Goal: Transaction & Acquisition: Obtain resource

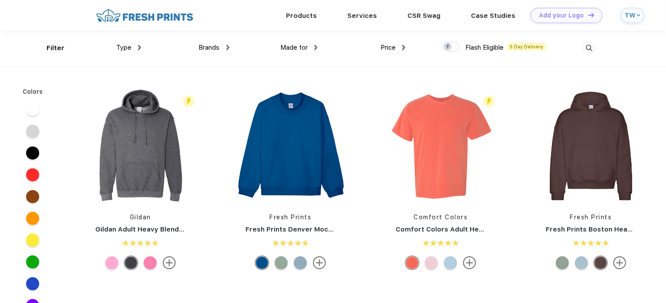
click at [634, 14] on div "TW" at bounding box center [631, 15] width 10 height 7
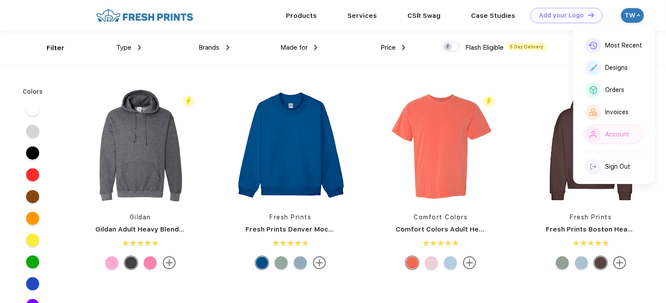
click at [612, 134] on div "Account" at bounding box center [617, 134] width 24 height 7
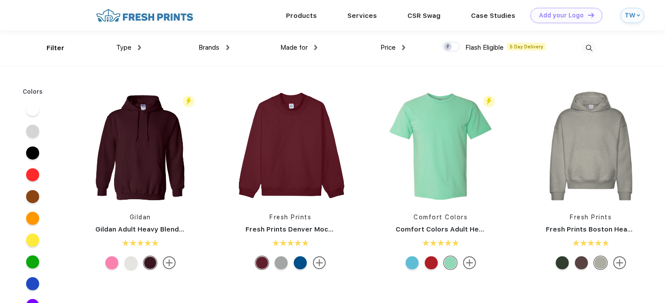
click at [595, 48] on img at bounding box center [589, 48] width 14 height 14
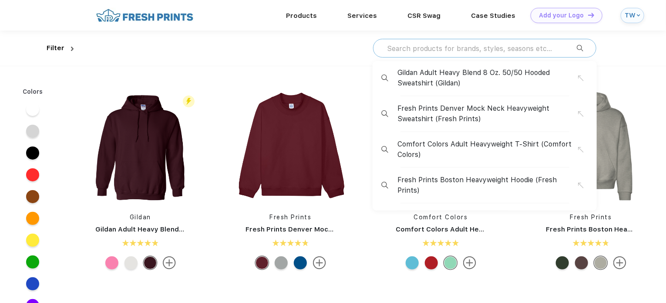
click at [559, 52] on input "text" at bounding box center [481, 49] width 191 height 10
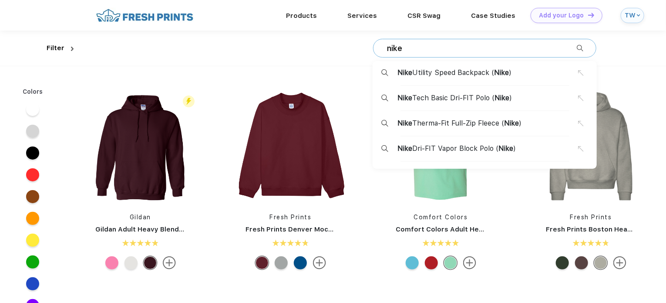
type input "nike"
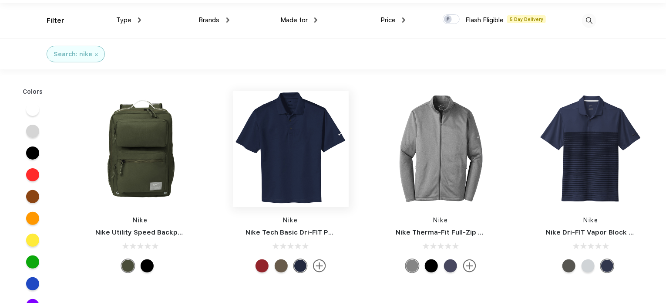
scroll to position [28, 0]
click at [145, 137] on img at bounding box center [141, 149] width 116 height 116
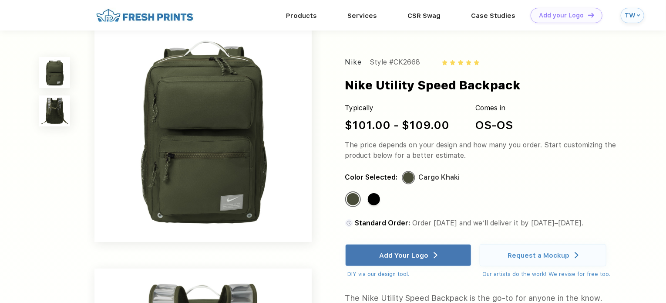
click at [48, 110] on img at bounding box center [54, 110] width 30 height 30
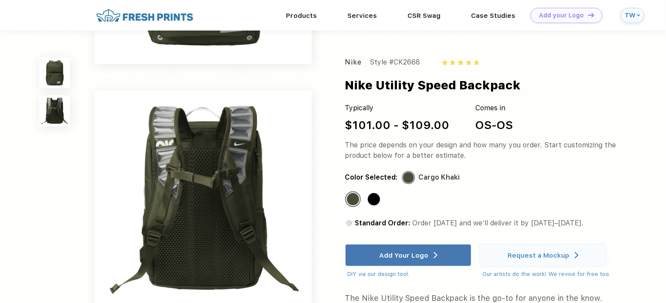
scroll to position [180, 0]
click at [61, 70] on img at bounding box center [54, 72] width 30 height 30
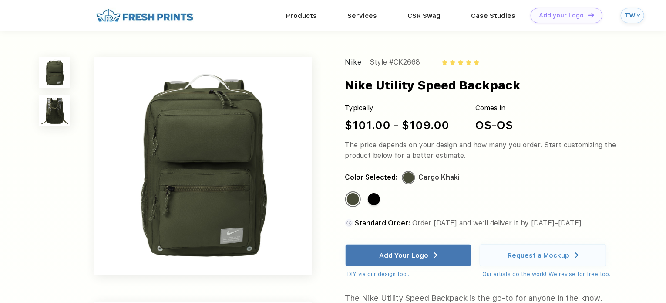
scroll to position [0, 0]
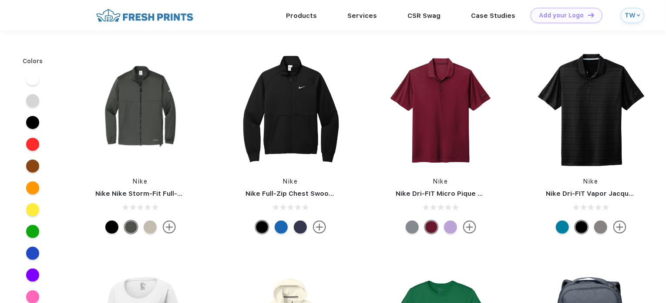
scroll to position [28, 0]
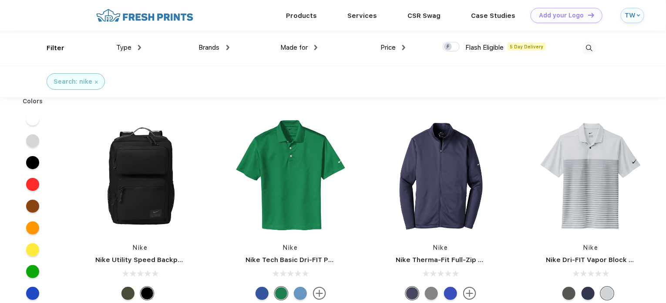
click at [580, 47] on div at bounding box center [553, 47] width 88 height 35
click at [586, 48] on img at bounding box center [589, 48] width 14 height 14
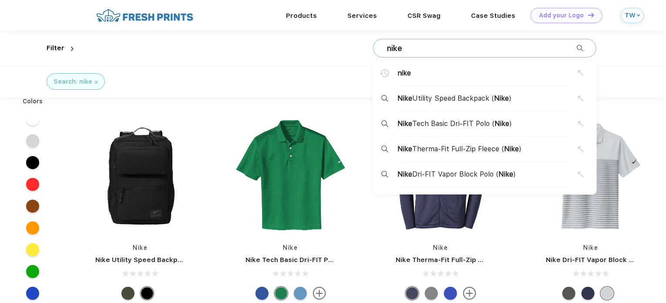
click at [528, 46] on input "nike" at bounding box center [481, 49] width 191 height 10
type input "bags"
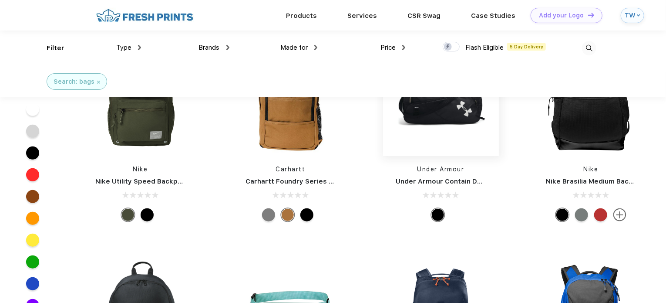
scroll to position [149, 0]
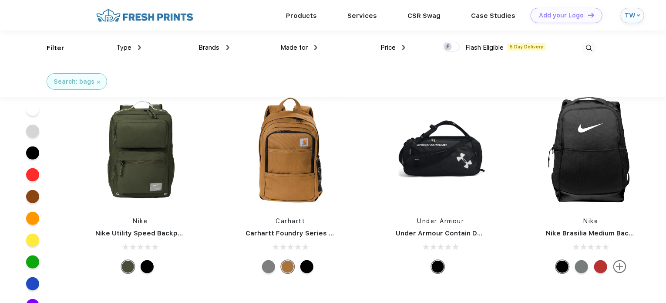
click at [304, 266] on div at bounding box center [307, 266] width 13 height 13
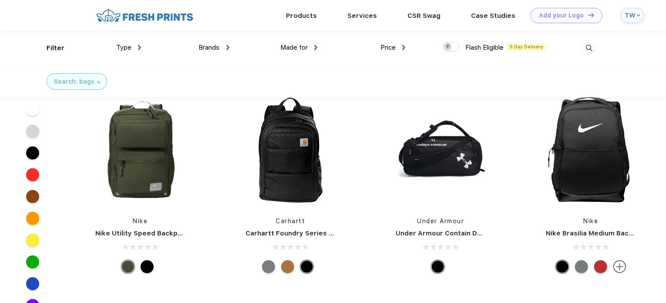
click at [268, 267] on div at bounding box center [268, 266] width 13 height 13
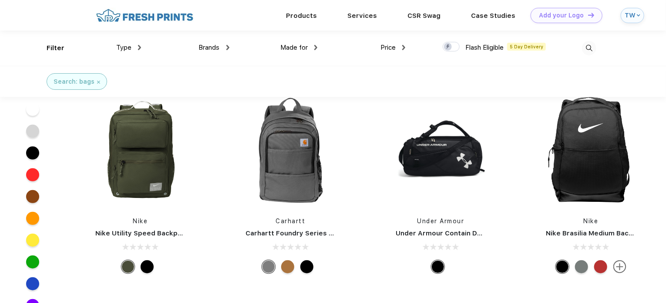
click at [308, 266] on div at bounding box center [307, 266] width 13 height 13
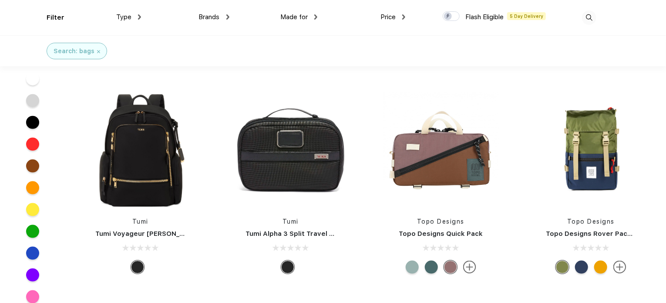
scroll to position [2163, 0]
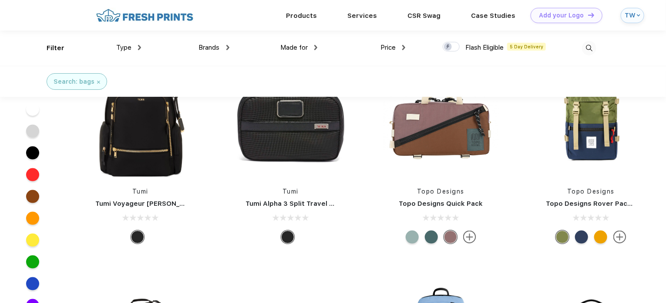
click at [227, 48] on img at bounding box center [228, 47] width 3 height 5
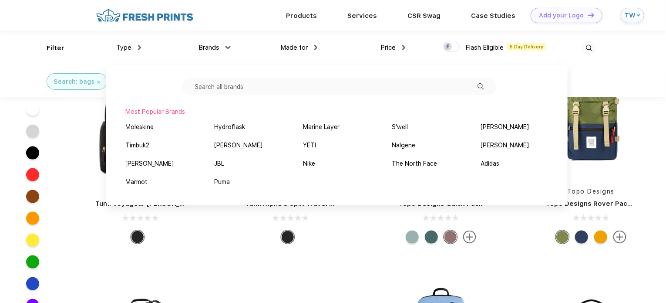
click at [250, 83] on input "text" at bounding box center [339, 86] width 314 height 17
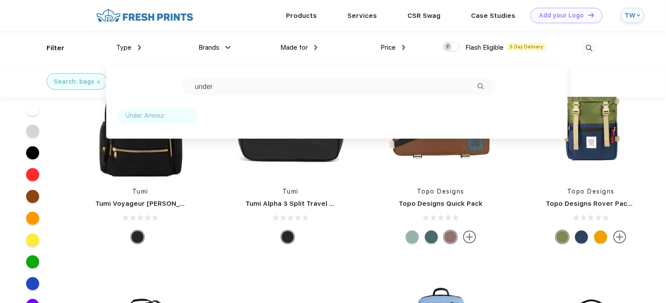
type input "under"
click at [149, 112] on div "Under Armour" at bounding box center [145, 115] width 39 height 9
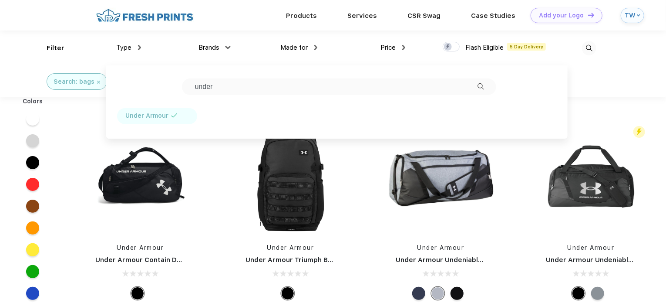
click at [88, 59] on div "Type Shirts Sweaters Bottoms Accessories Hats Tanks Jackets Jerseys Polos" at bounding box center [97, 47] width 88 height 35
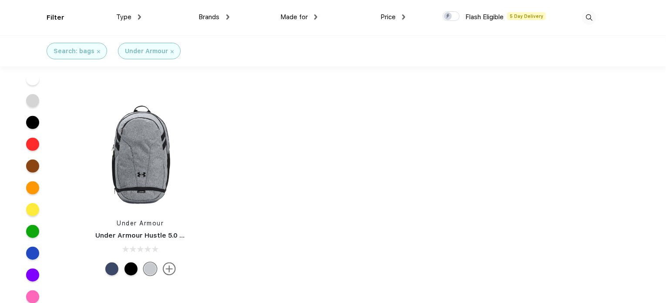
scroll to position [230, 0]
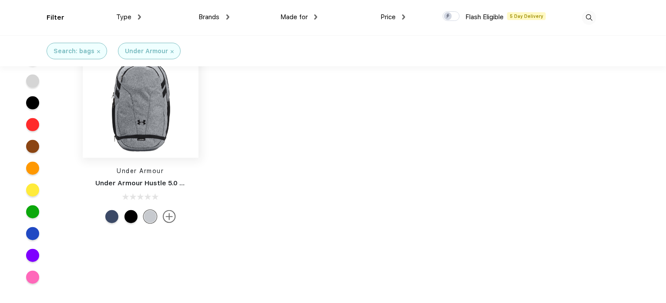
click at [155, 148] on img at bounding box center [141, 100] width 116 height 116
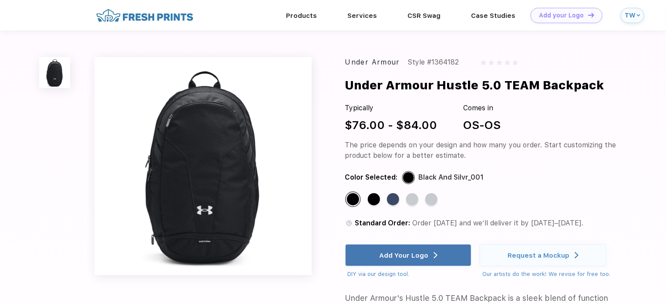
click at [430, 206] on div "Standard Color Standard Color Standard Color Standard Color Standard Color" at bounding box center [474, 202] width 258 height 23
click at [434, 201] on div "Standard Color" at bounding box center [432, 199] width 12 height 12
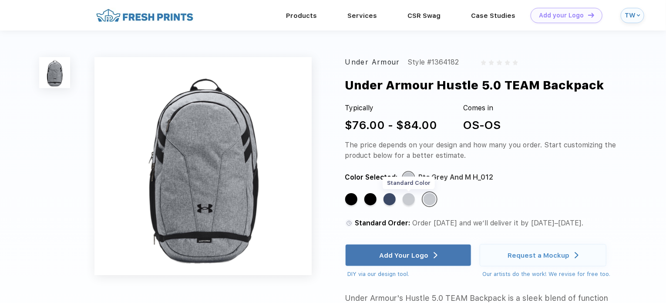
click at [408, 202] on div "Standard Color" at bounding box center [409, 199] width 12 height 12
click at [388, 205] on div "Standard Color" at bounding box center [390, 199] width 12 height 12
click at [392, 201] on div "Standard Color" at bounding box center [390, 199] width 12 height 12
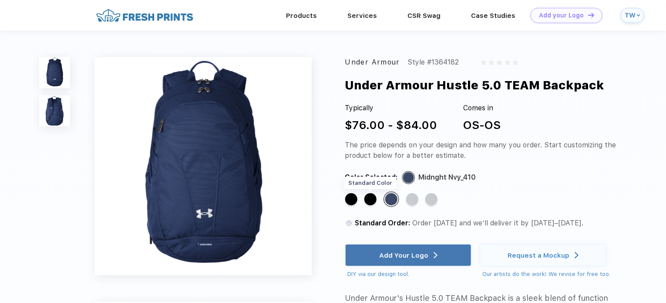
click at [376, 200] on div "Standard Color" at bounding box center [371, 199] width 12 height 12
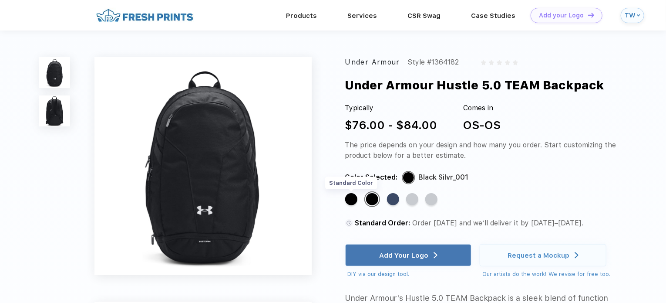
click at [348, 201] on div "Standard Color" at bounding box center [351, 199] width 12 height 12
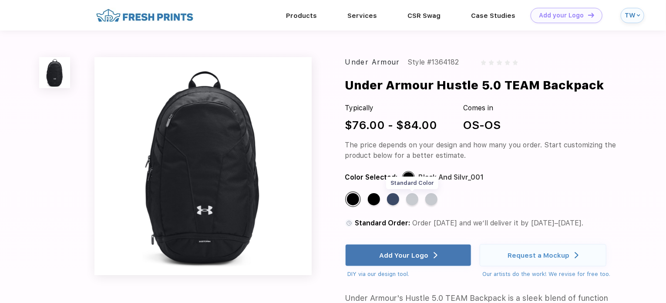
click at [409, 203] on div "Standard Color" at bounding box center [412, 199] width 12 height 12
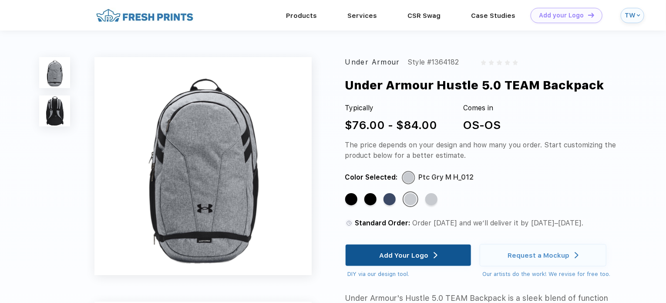
click at [412, 258] on div "Add Your Logo" at bounding box center [403, 255] width 49 height 9
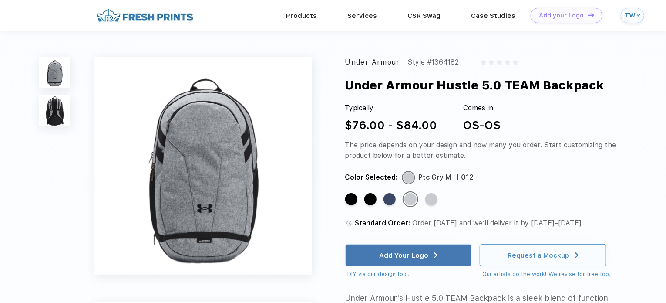
click at [531, 256] on div "Request a Mockup" at bounding box center [539, 255] width 62 height 9
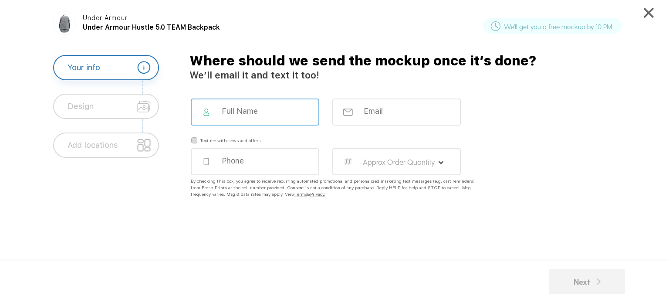
click at [277, 115] on input at bounding box center [260, 111] width 79 height 10
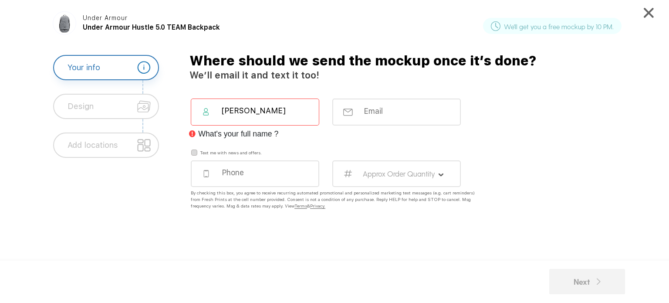
paste input "Wandzilak"
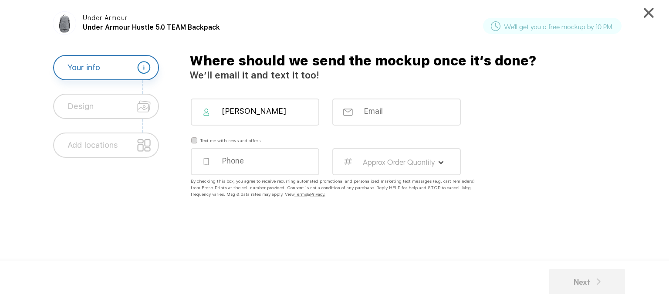
type input "[PERSON_NAME]"
click at [370, 107] on input "email" at bounding box center [402, 111] width 79 height 10
type input "[EMAIL_ADDRESS][DOMAIN_NAME]"
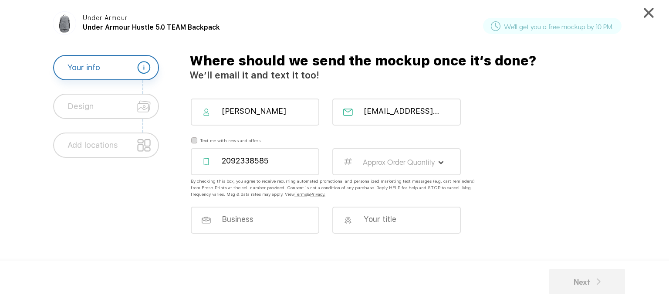
type input "2092338585"
click at [426, 156] on div "Approx Order Quantity" at bounding box center [396, 161] width 128 height 27
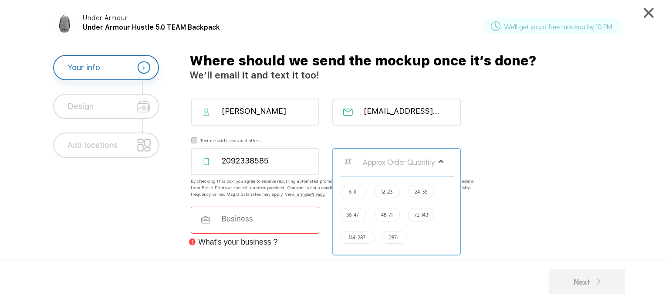
click at [361, 212] on div "36-47" at bounding box center [353, 215] width 26 height 14
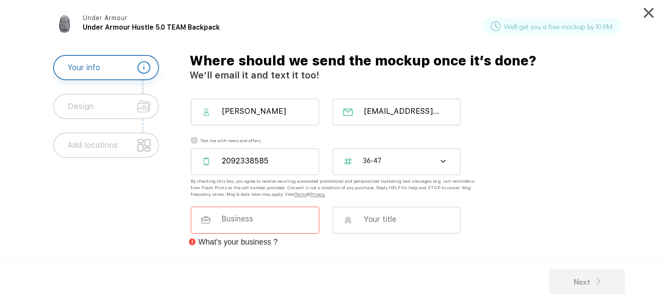
click at [254, 224] on div at bounding box center [255, 219] width 128 height 27
click at [257, 223] on div at bounding box center [255, 219] width 128 height 27
click at [375, 223] on div at bounding box center [396, 219] width 128 height 27
click at [265, 221] on input at bounding box center [259, 219] width 79 height 10
type input "P"
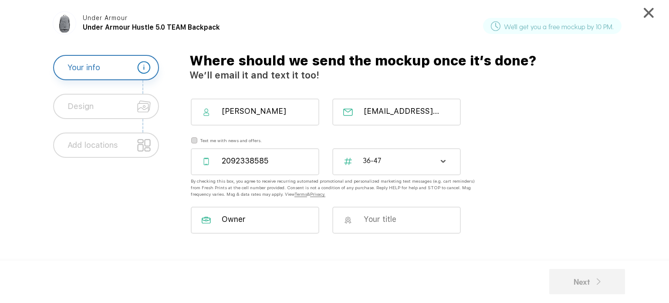
type input "Owner"
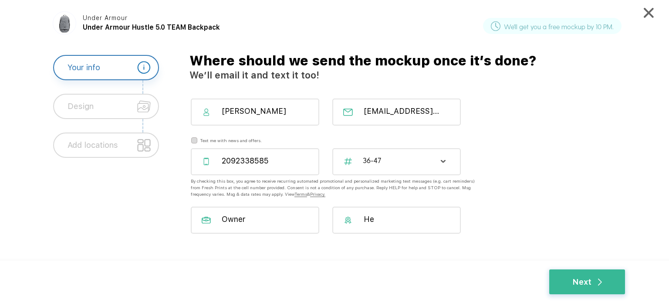
type input "H"
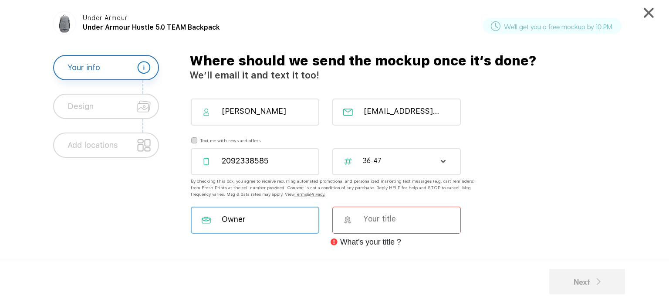
drag, startPoint x: 248, startPoint y: 223, endPoint x: 193, endPoint y: 225, distance: 55.4
click at [193, 225] on div "Owner" at bounding box center [255, 219] width 128 height 27
type input "W"
type input "Quality AV"
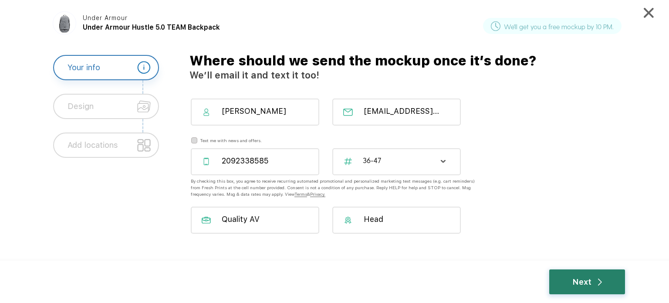
type input "Head"
click at [582, 284] on div "Next" at bounding box center [587, 282] width 30 height 12
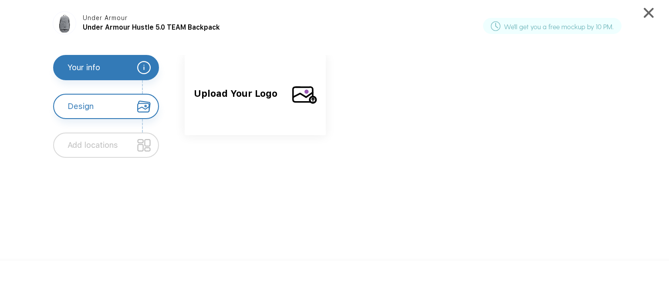
click at [256, 108] on span "Upload Your Logo" at bounding box center [239, 102] width 91 height 30
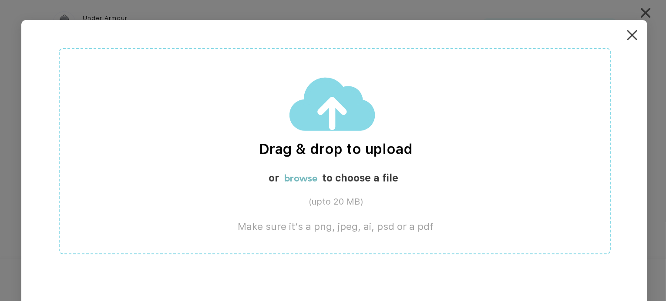
click at [636, 38] on img at bounding box center [633, 35] width 10 height 10
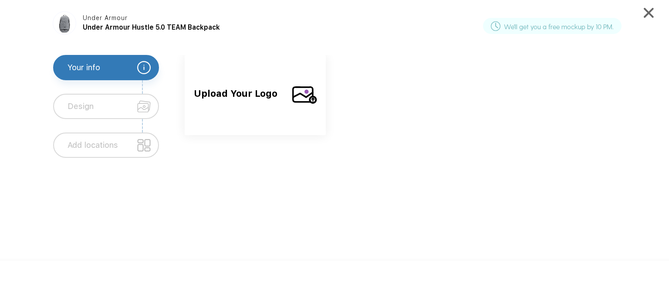
click at [244, 99] on span "Upload Your Logo" at bounding box center [239, 102] width 91 height 30
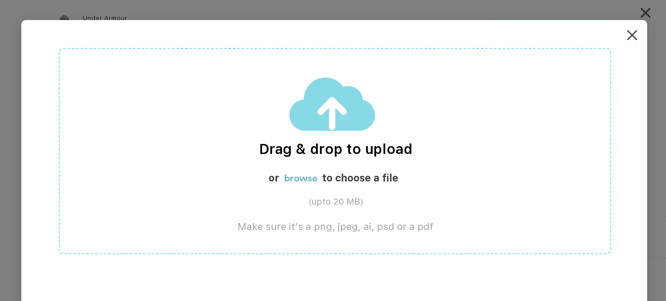
click at [314, 178] on label "browse" at bounding box center [300, 178] width 33 height 12
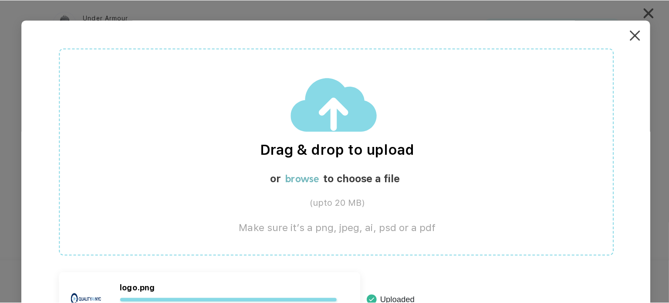
scroll to position [4, 0]
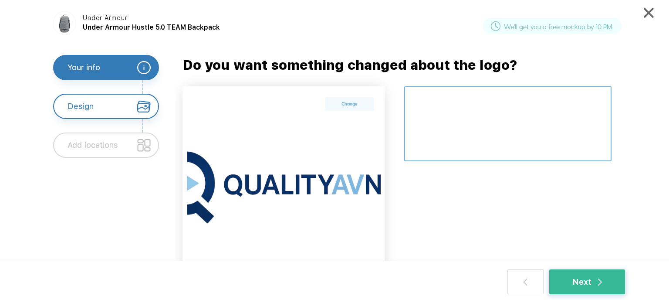
click at [462, 105] on textarea at bounding box center [507, 123] width 207 height 75
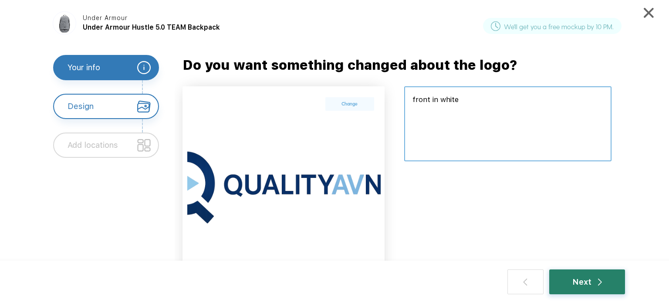
type textarea "front in white"
click at [591, 288] on div "Next" at bounding box center [587, 281] width 76 height 25
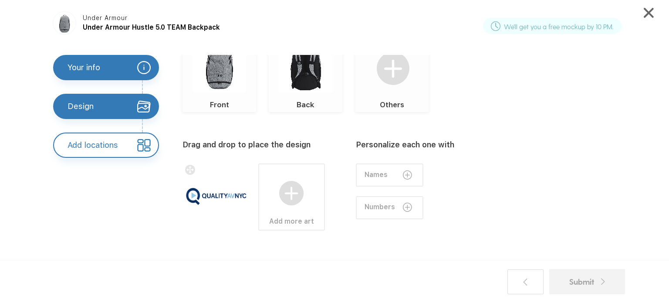
scroll to position [73, 0]
click at [596, 294] on div "Submit" at bounding box center [587, 281] width 76 height 25
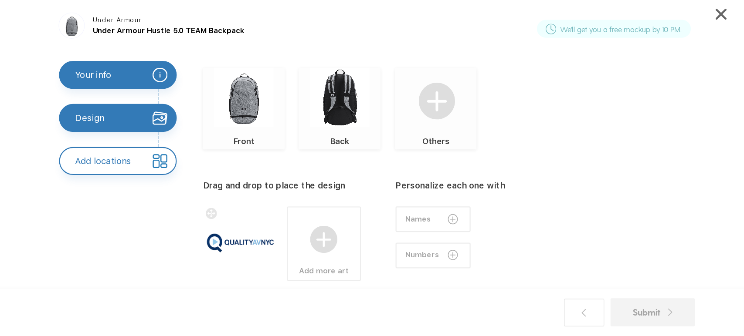
scroll to position [51, 0]
click at [200, 123] on div "Front" at bounding box center [220, 125] width 74 height 21
click at [218, 101] on img at bounding box center [220, 88] width 54 height 54
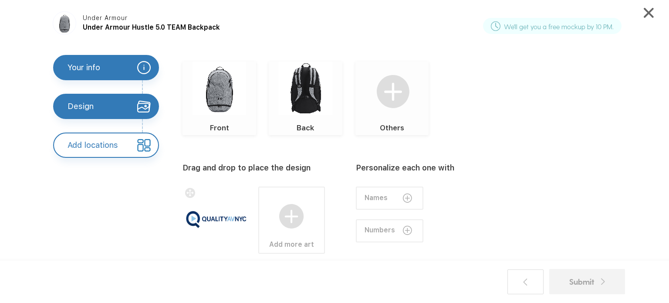
click at [218, 101] on img at bounding box center [220, 88] width 54 height 54
click at [281, 109] on img at bounding box center [306, 88] width 54 height 54
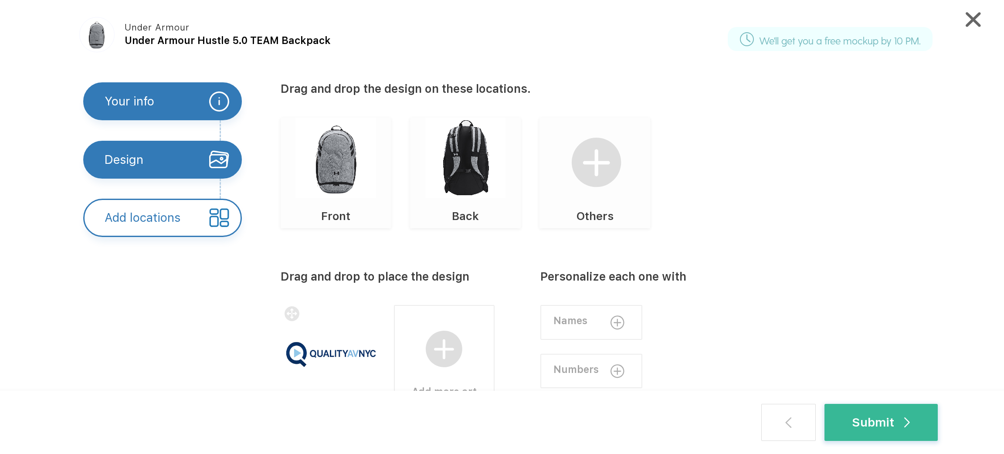
drag, startPoint x: 621, startPoint y: 1, endPoint x: 734, endPoint y: 190, distance: 219.6
click at [666, 190] on div "Front Back Others" at bounding box center [615, 173] width 668 height 110
click at [666, 302] on div "Submit" at bounding box center [881, 422] width 58 height 18
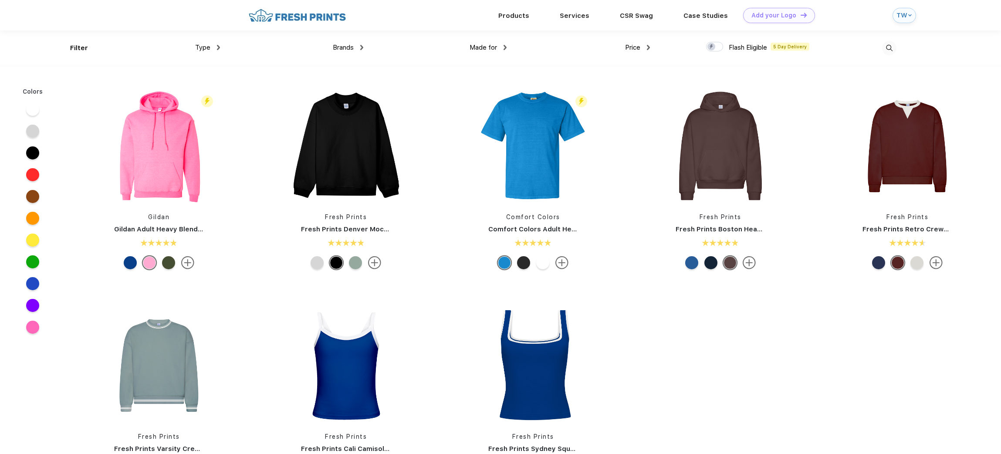
scroll to position [0, 0]
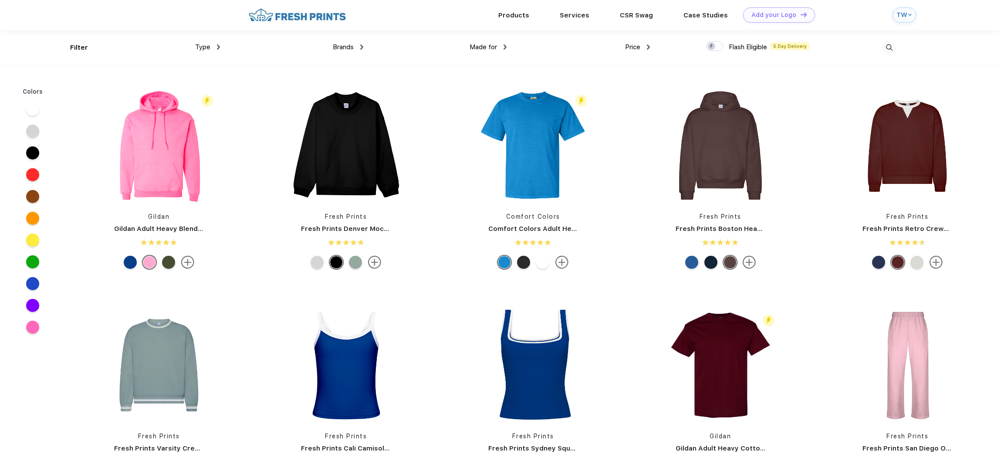
click at [893, 48] on img at bounding box center [889, 48] width 14 height 14
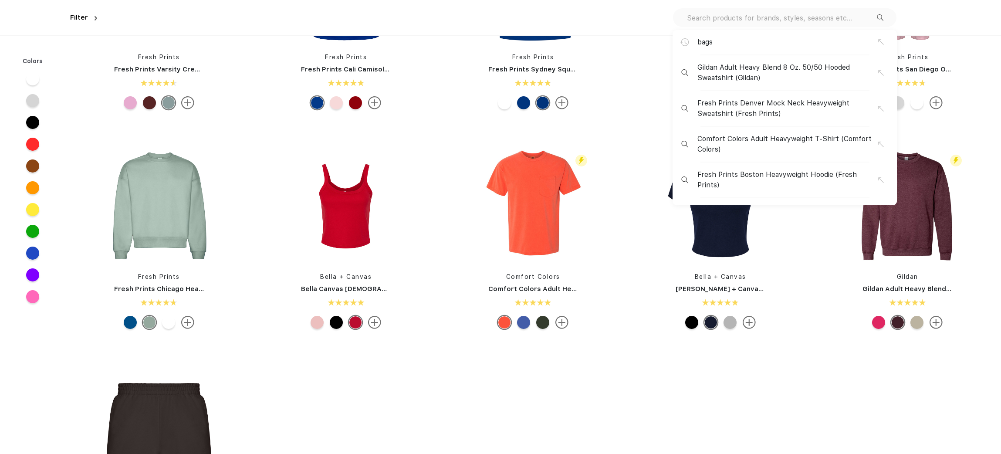
scroll to position [398, 0]
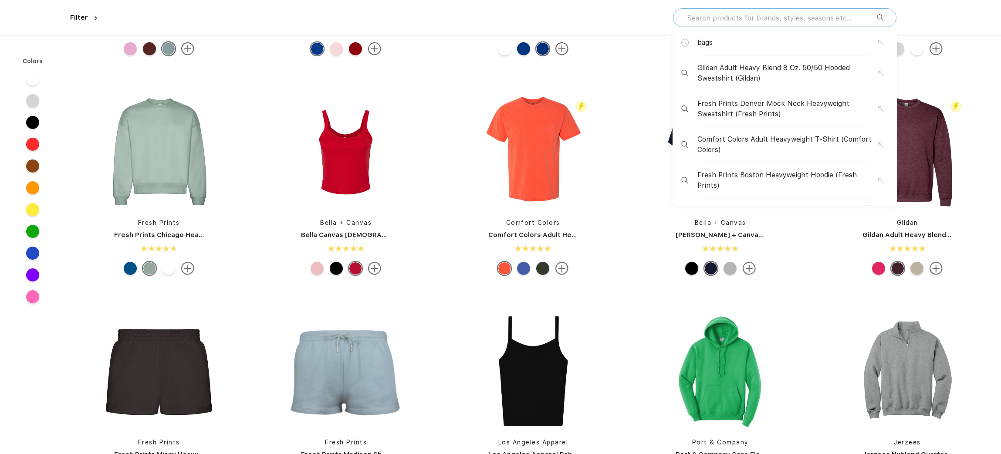
click at [821, 17] on input "text" at bounding box center [781, 18] width 191 height 10
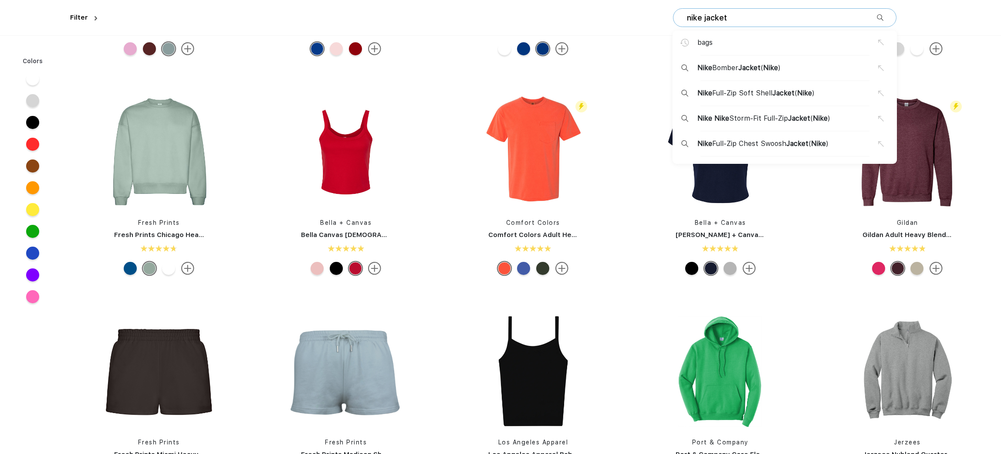
type input "nike jacket"
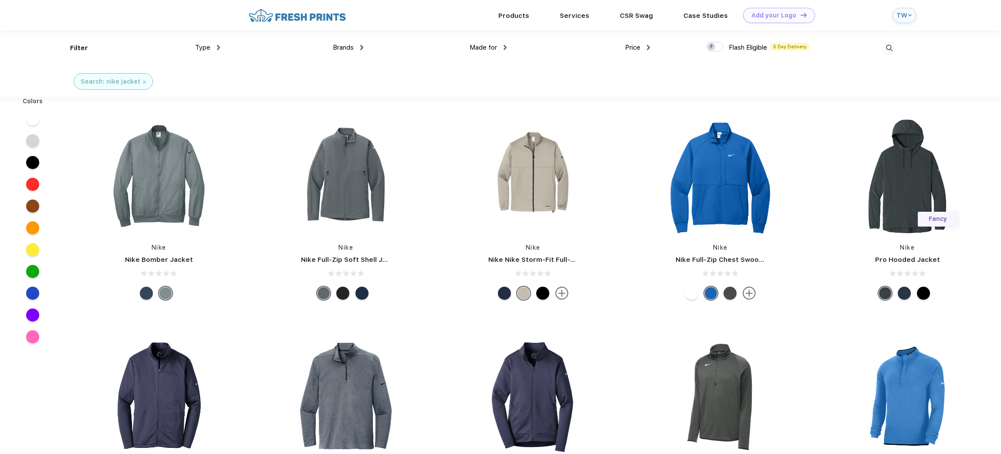
scroll to position [0, 0]
click at [211, 45] on div "Type" at bounding box center [207, 47] width 25 height 10
click at [346, 52] on div "Brands Most Popular Brands Moleskine Hydroflask Marine Layer S'well Vineyard Vi…" at bounding box center [291, 47] width 143 height 35
click at [490, 49] on span "Made for" at bounding box center [483, 47] width 27 height 8
click at [498, 46] on div "Made for" at bounding box center [488, 47] width 37 height 10
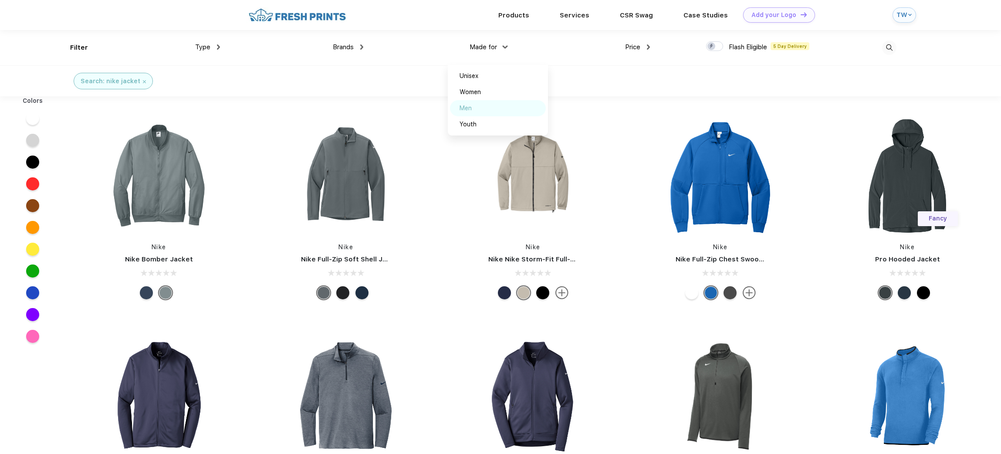
click at [475, 114] on div "Men" at bounding box center [498, 108] width 96 height 16
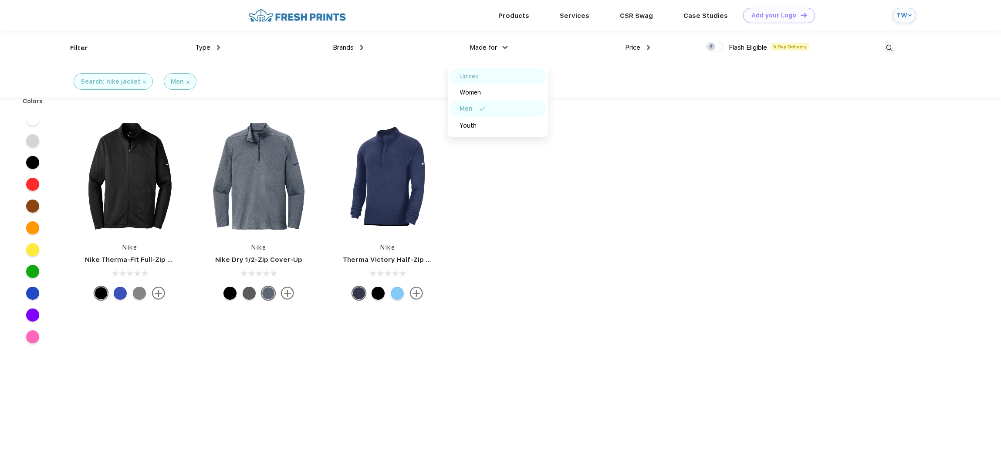
click at [498, 75] on div "Unisex" at bounding box center [498, 76] width 96 height 16
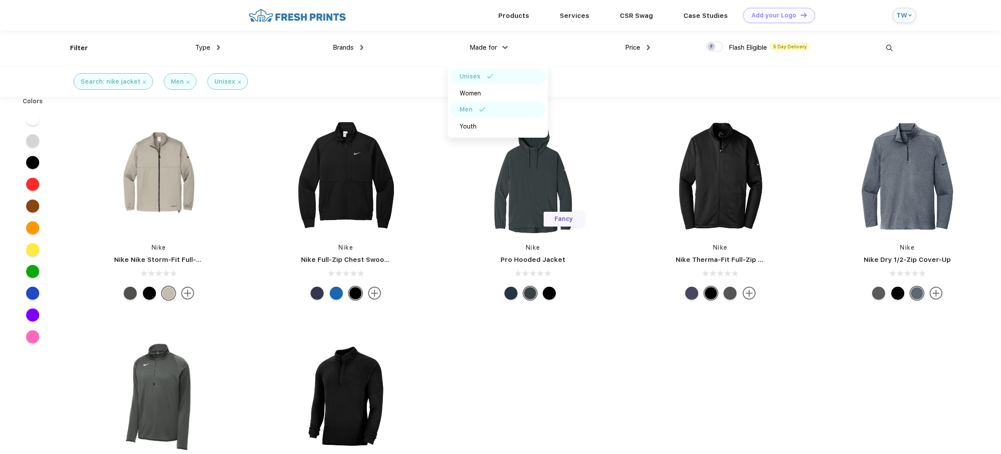
click at [586, 74] on div "Search: nike jacket Men Unisex" at bounding box center [500, 81] width 1001 height 31
click at [710, 262] on link "Nike Therma-Fit Full-Zip Fleece" at bounding box center [728, 260] width 105 height 8
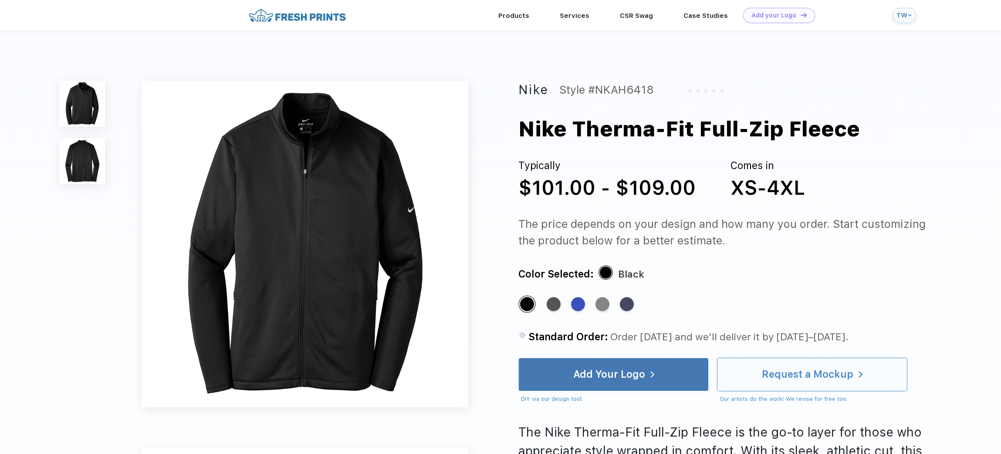
click at [769, 371] on div "Request a Mockup" at bounding box center [807, 374] width 91 height 9
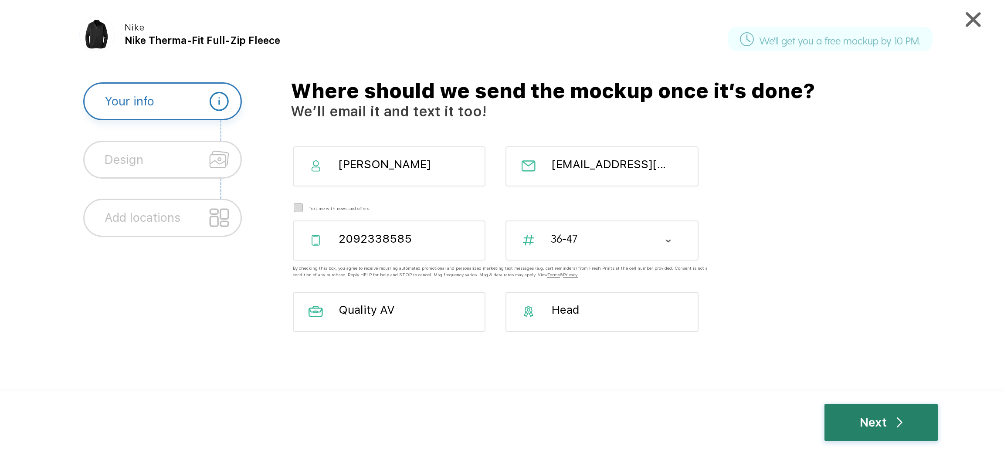
click at [906, 424] on div "Next" at bounding box center [880, 422] width 113 height 37
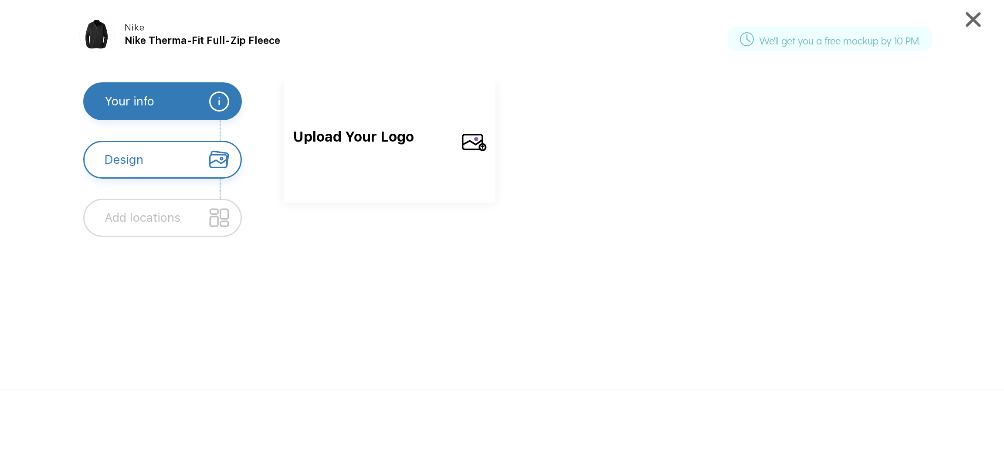
click at [348, 93] on div "Upload Your Logo" at bounding box center [390, 142] width 212 height 120
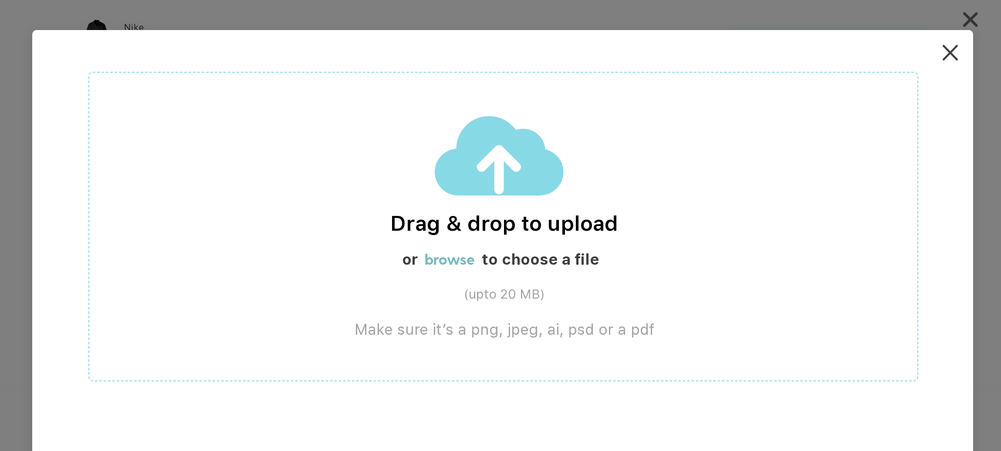
click at [451, 261] on label "browse" at bounding box center [450, 259] width 50 height 18
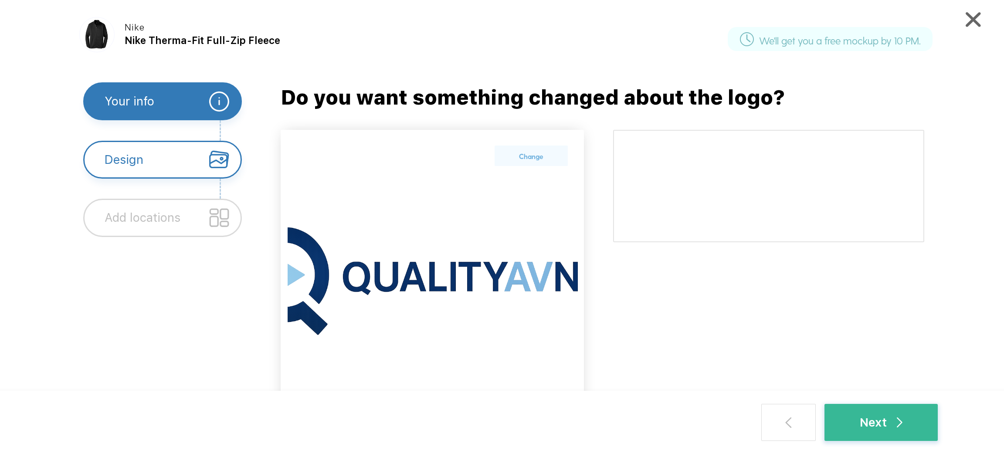
click at [220, 102] on img at bounding box center [219, 101] width 20 height 20
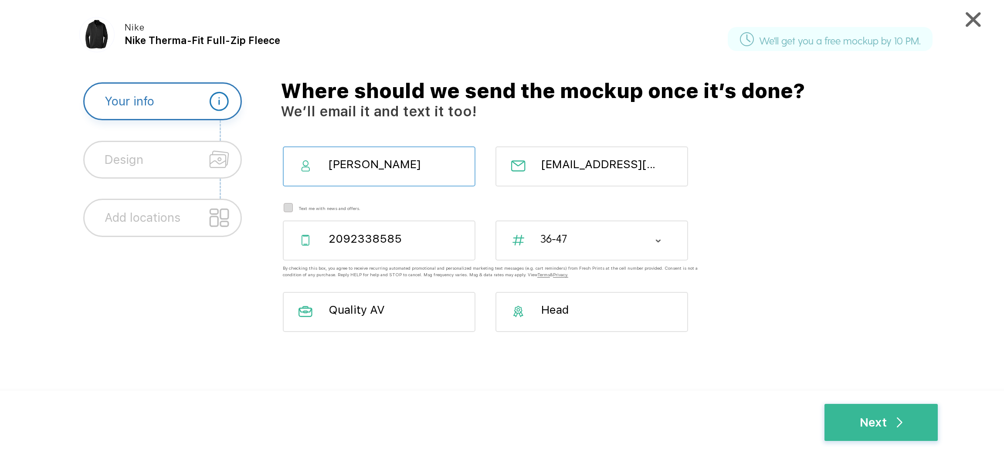
click at [208, 166] on div at bounding box center [219, 160] width 39 height 36
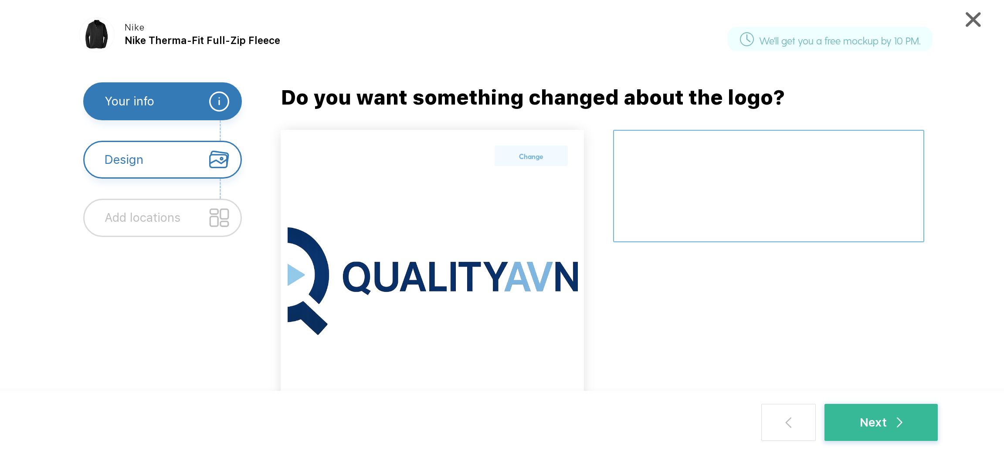
click at [700, 213] on textarea at bounding box center [768, 186] width 311 height 112
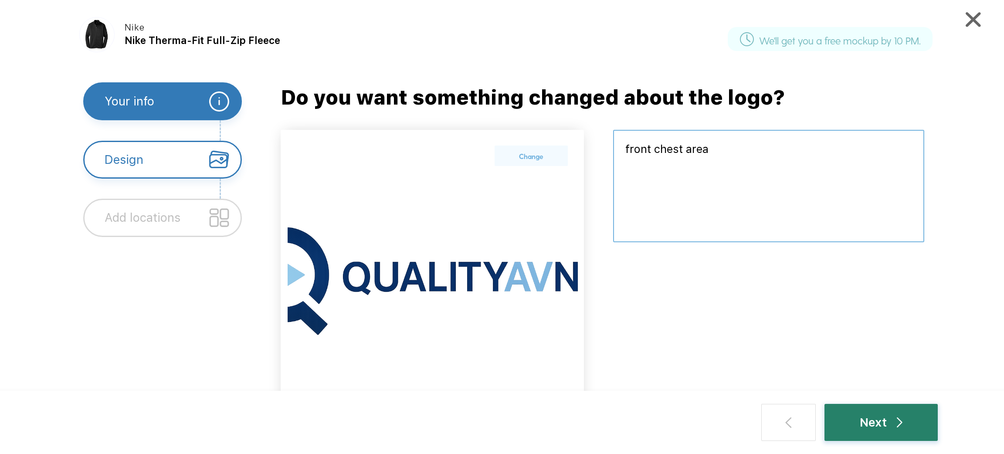
type textarea "front chest area"
click at [864, 413] on div "Next" at bounding box center [880, 422] width 43 height 18
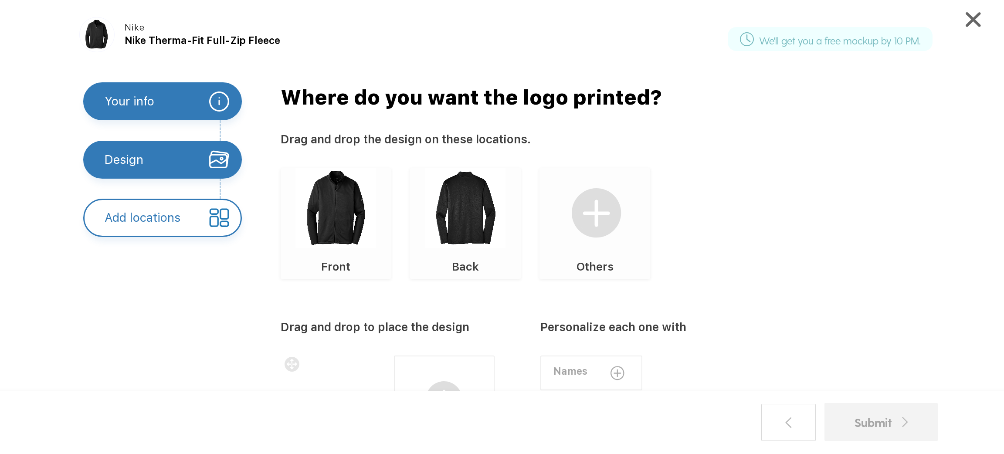
click at [311, 206] on img at bounding box center [335, 208] width 80 height 80
click at [323, 237] on img at bounding box center [335, 208] width 80 height 80
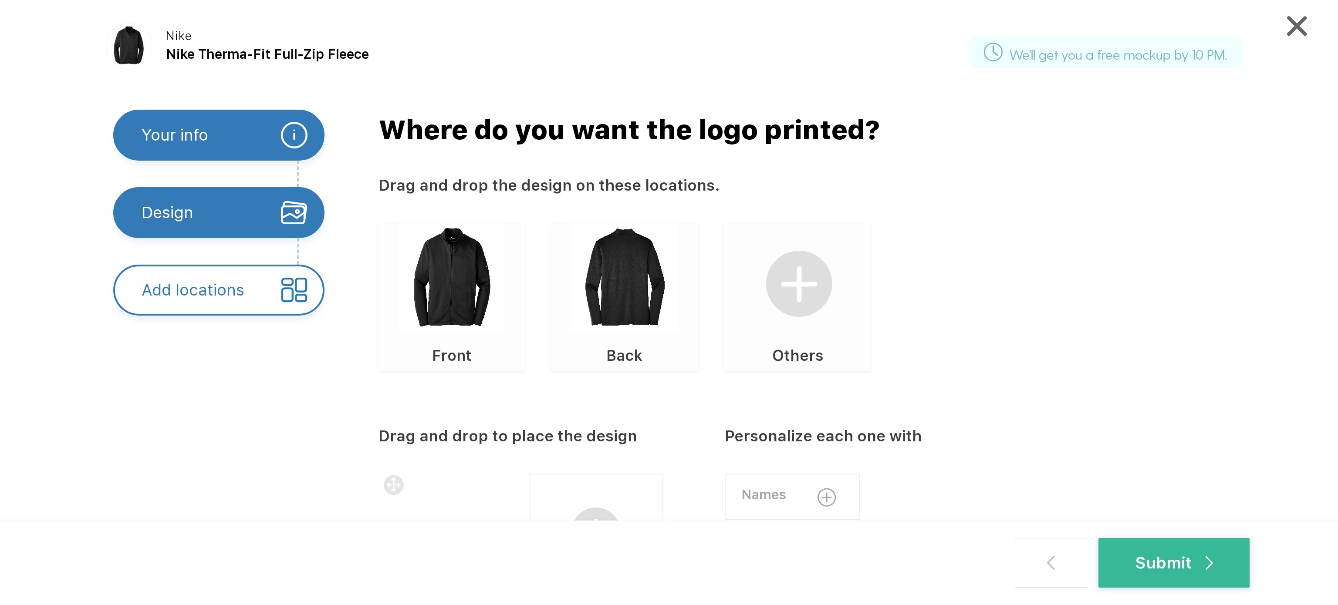
drag, startPoint x: 944, startPoint y: 0, endPoint x: 959, endPoint y: 249, distance: 249.6
click at [959, 249] on div "Front Back Others" at bounding box center [824, 297] width 891 height 147
click at [1001, 453] on div "Submit" at bounding box center [1174, 563] width 78 height 24
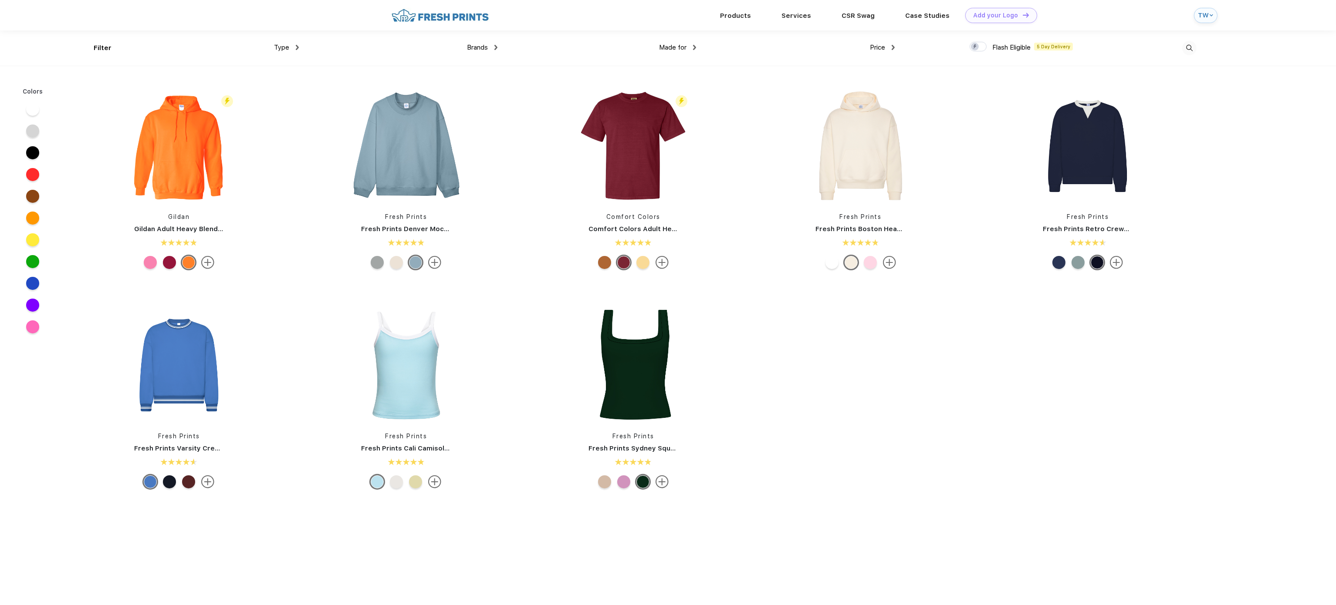
scroll to position [0, 0]
click at [1186, 51] on img at bounding box center [1189, 48] width 14 height 14
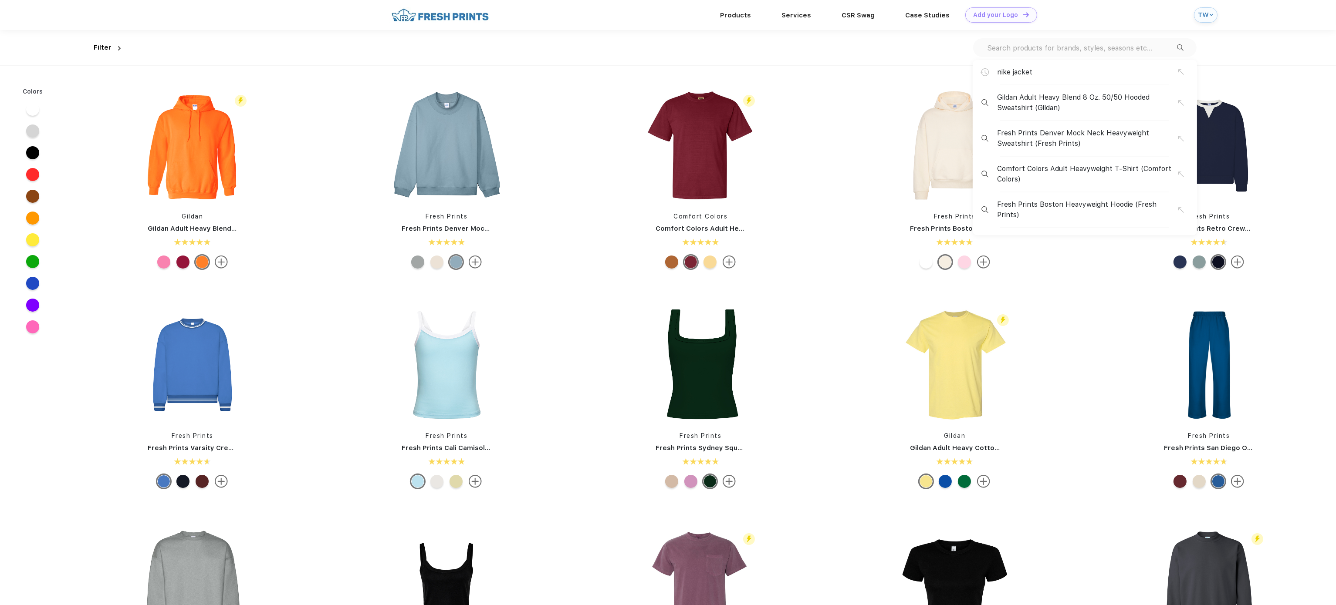
scroll to position [530, 0]
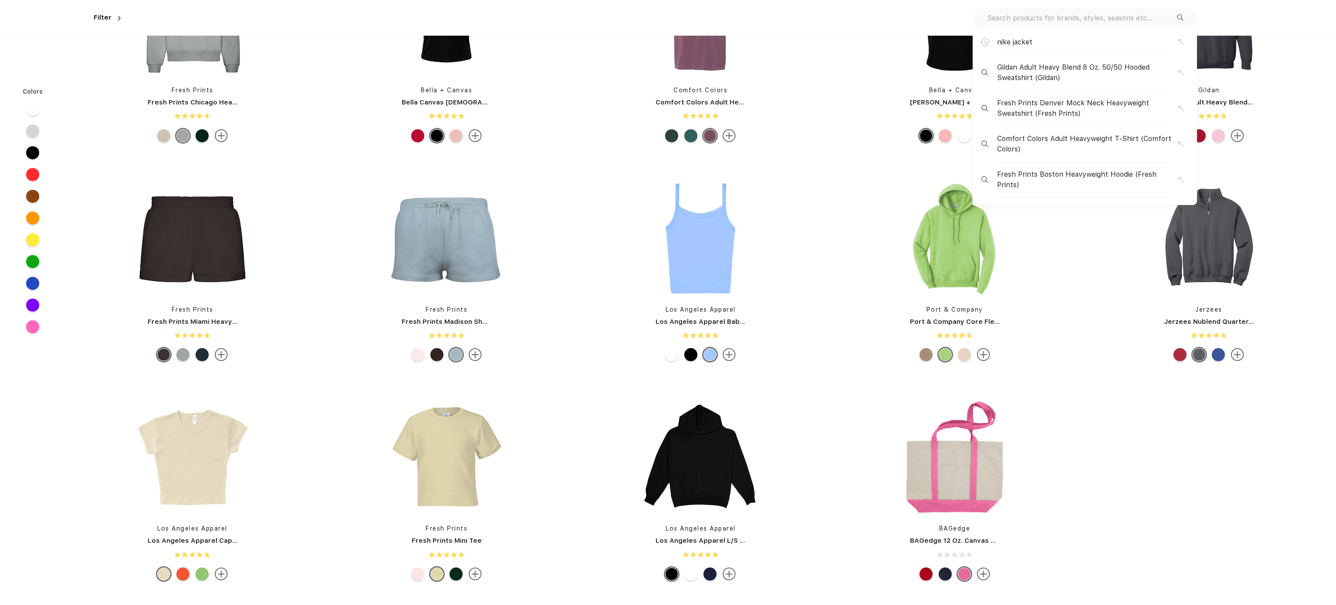
click at [1025, 40] on span "nike jacket" at bounding box center [1014, 42] width 35 height 10
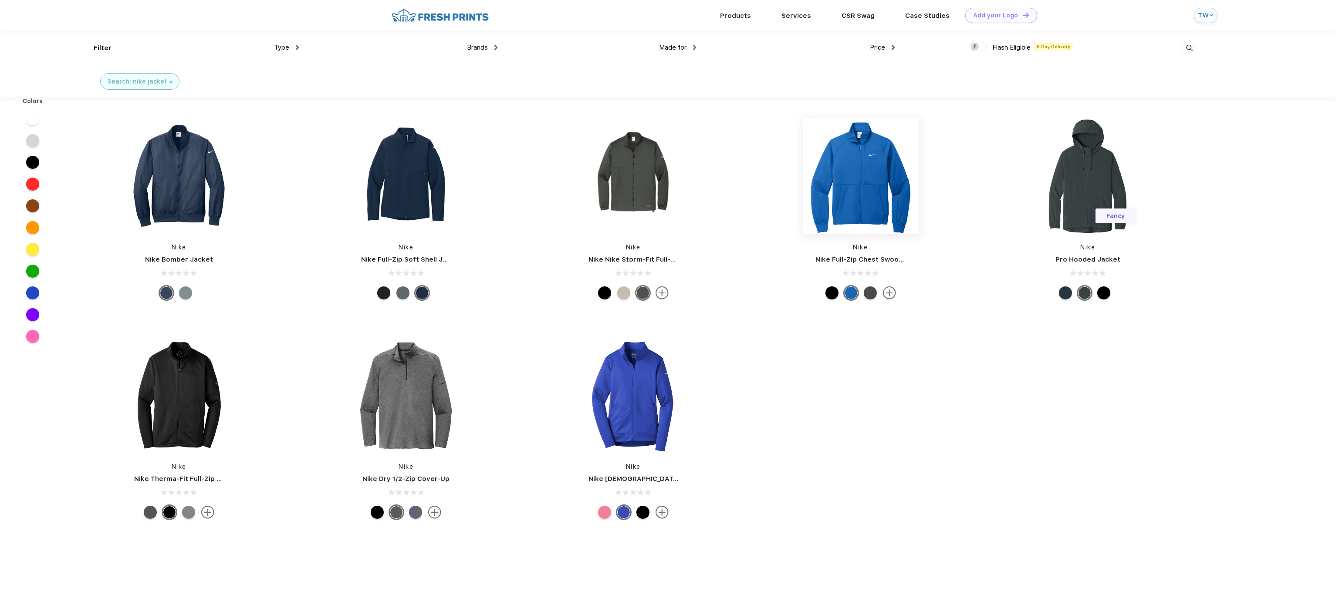
click at [834, 197] on img at bounding box center [861, 176] width 116 height 116
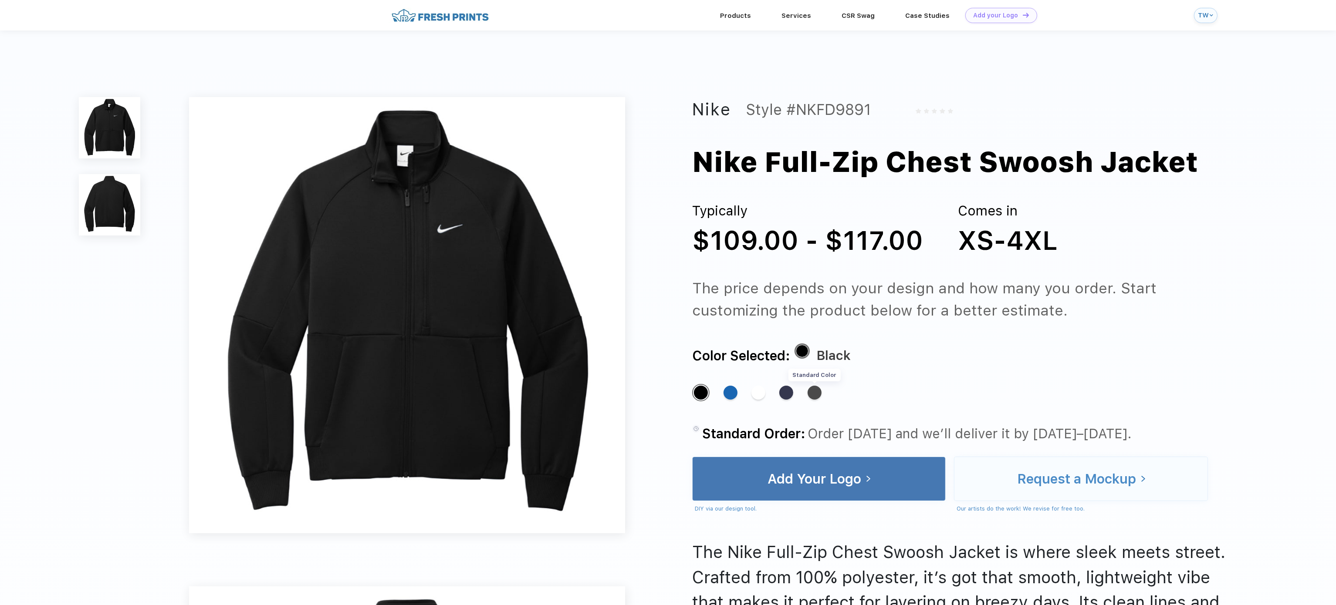
click at [811, 396] on div "Standard Color" at bounding box center [815, 393] width 14 height 14
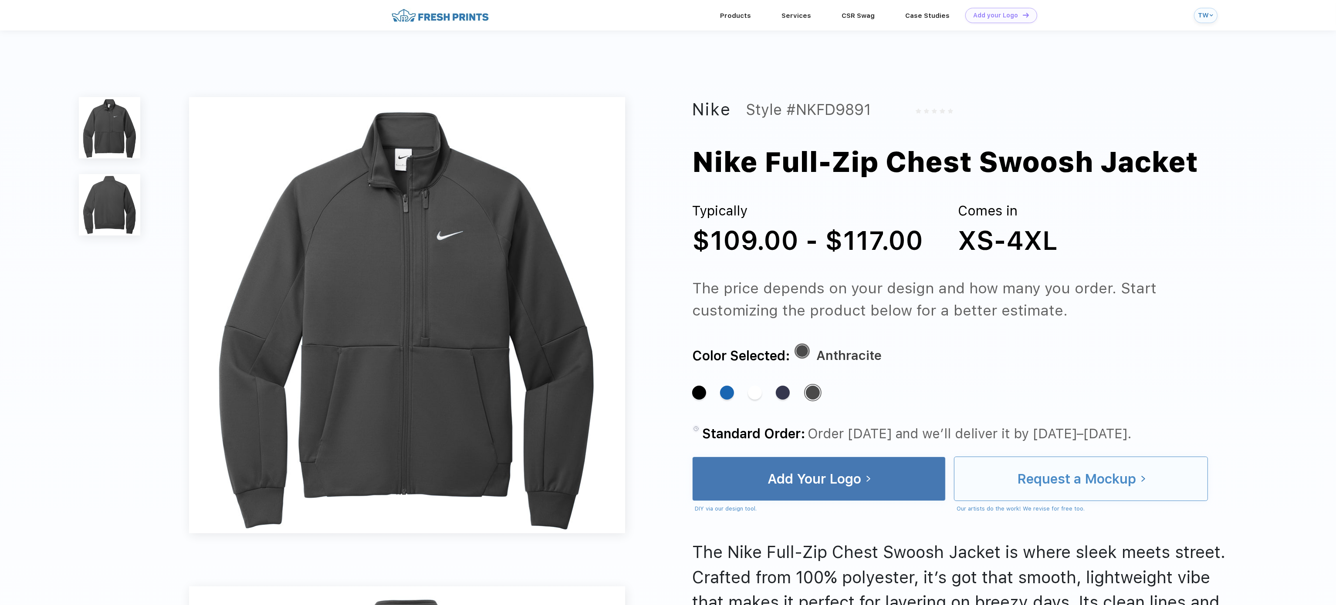
click at [1008, 482] on div "Request a Mockup" at bounding box center [1081, 479] width 254 height 45
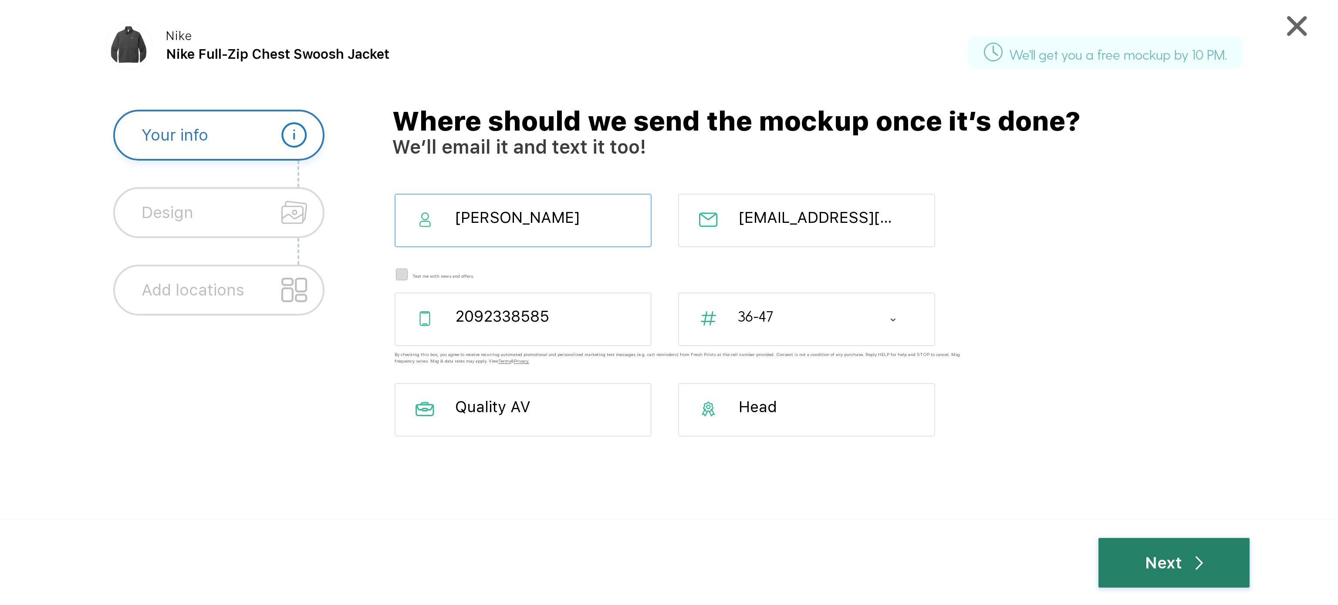
click at [1153, 560] on div "Next" at bounding box center [1174, 563] width 58 height 24
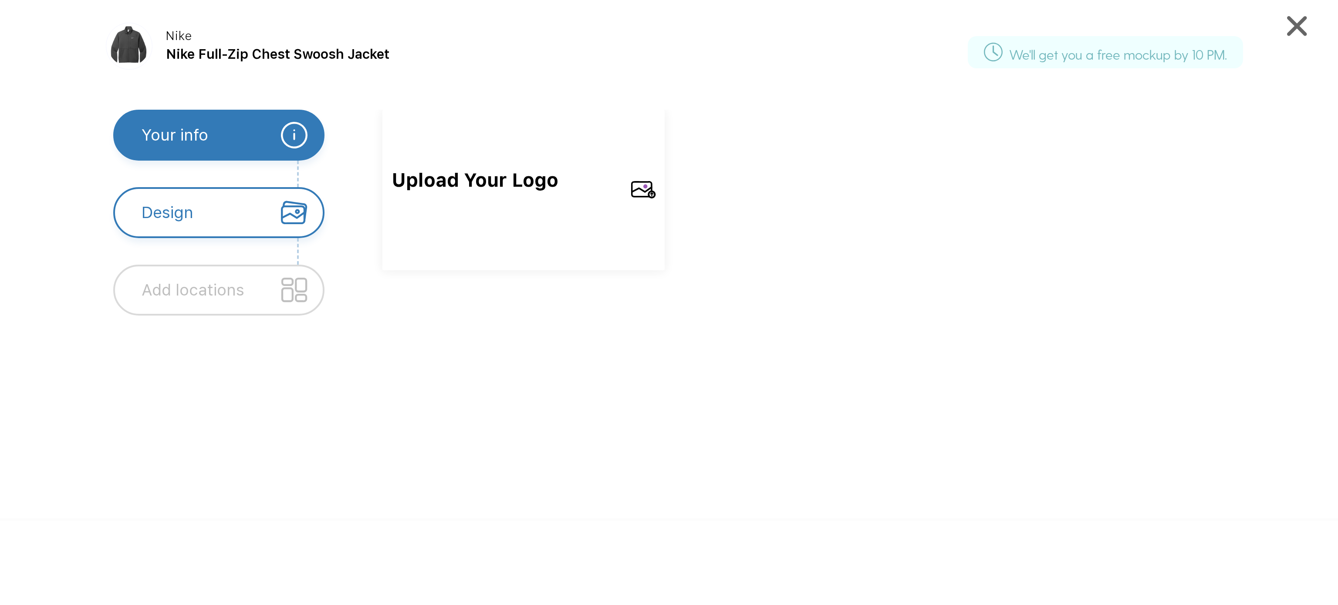
click at [489, 207] on span "Upload Your Logo" at bounding box center [508, 196] width 232 height 60
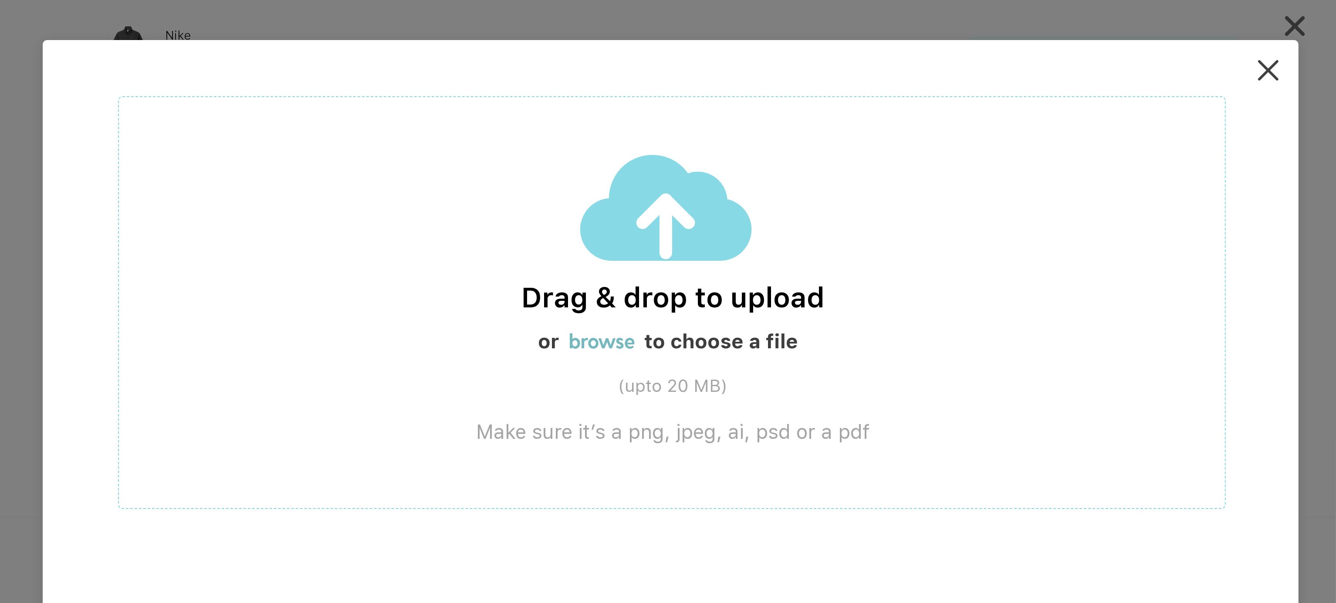
click at [618, 342] on label "browse" at bounding box center [602, 341] width 66 height 24
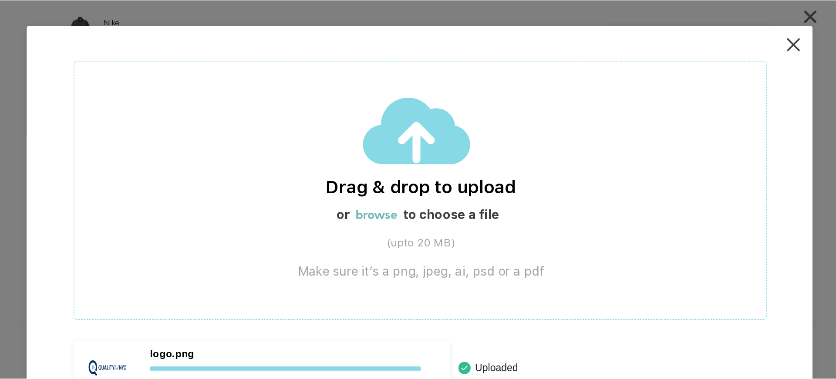
scroll to position [6, 0]
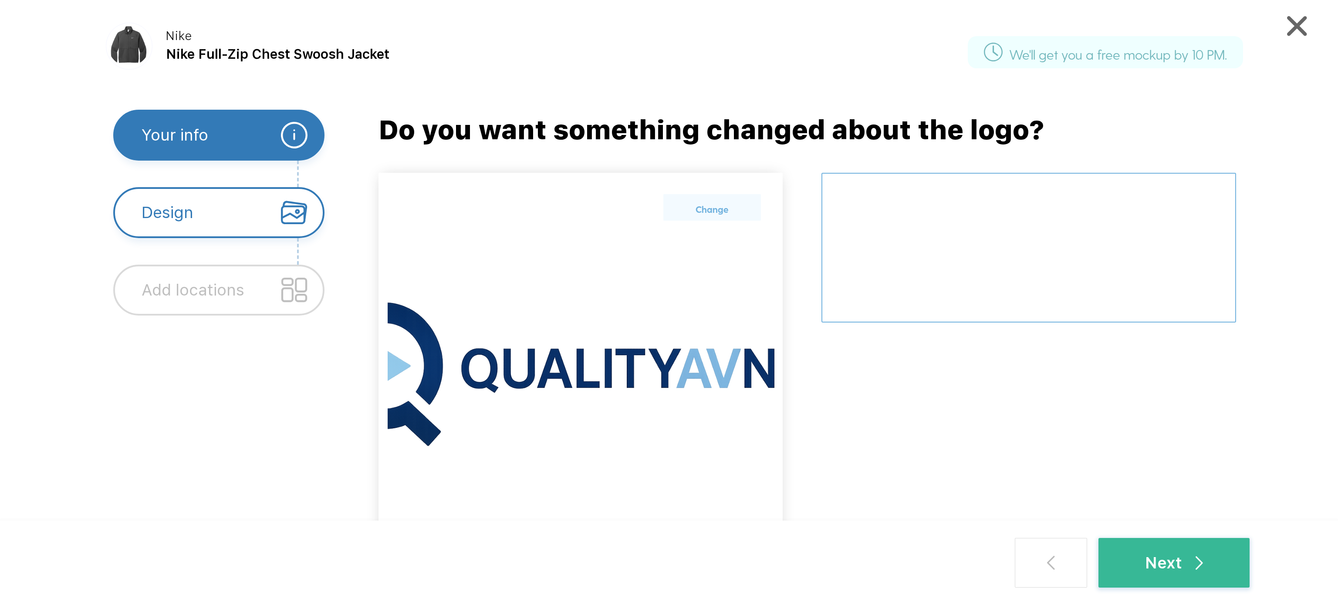
click at [936, 254] on textarea at bounding box center [1029, 248] width 415 height 150
type textarea "chest"
click at [1145, 561] on div "Next" at bounding box center [1174, 563] width 58 height 24
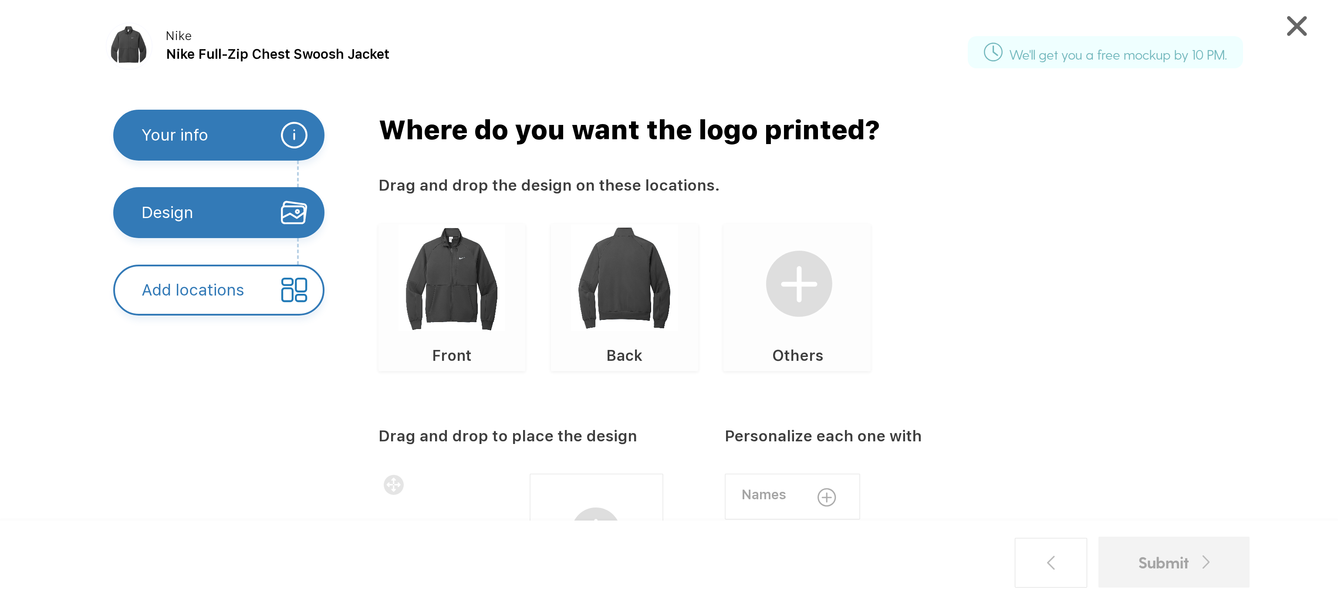
click at [461, 300] on img at bounding box center [452, 277] width 107 height 107
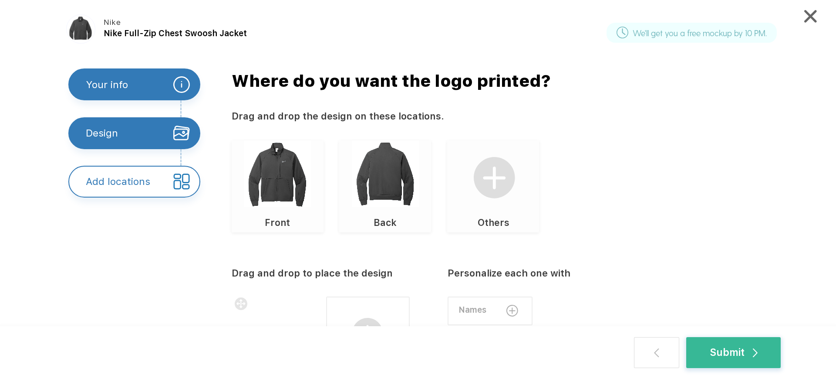
drag, startPoint x: 1337, startPoint y: 5, endPoint x: 636, endPoint y: 197, distance: 727.1
click at [636, 197] on div "Front Back Others" at bounding box center [510, 186] width 557 height 92
click at [710, 349] on div "Submit" at bounding box center [734, 352] width 48 height 15
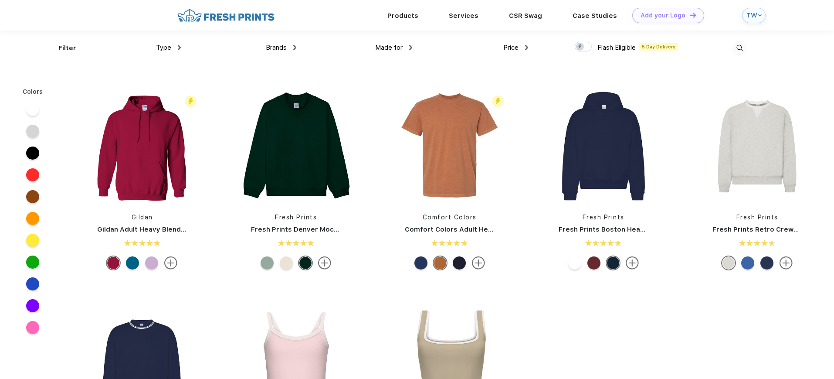
click at [738, 51] on img at bounding box center [739, 48] width 14 height 14
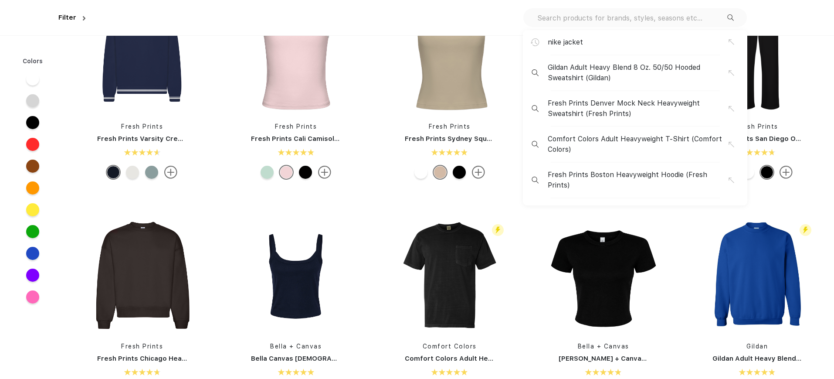
scroll to position [331, 0]
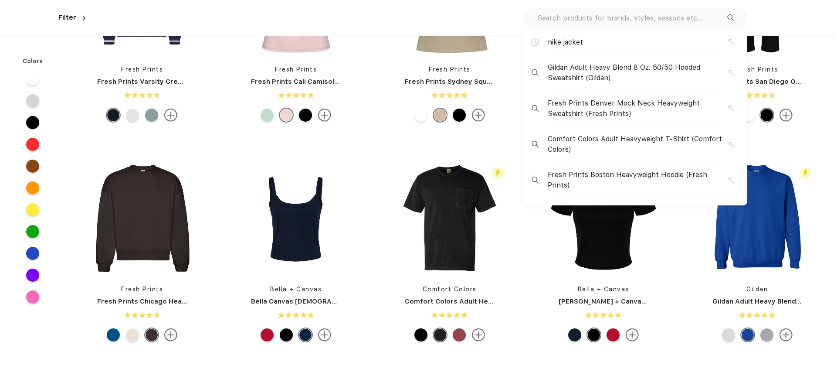
click at [634, 51] on div "nike jacket" at bounding box center [635, 46] width 224 height 19
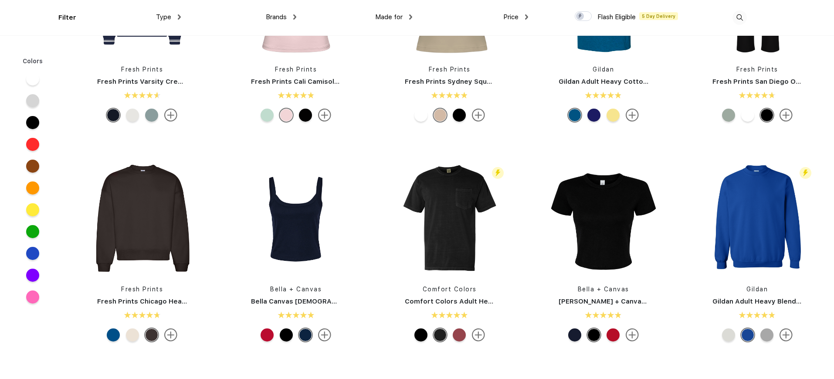
click at [742, 19] on img at bounding box center [739, 17] width 14 height 14
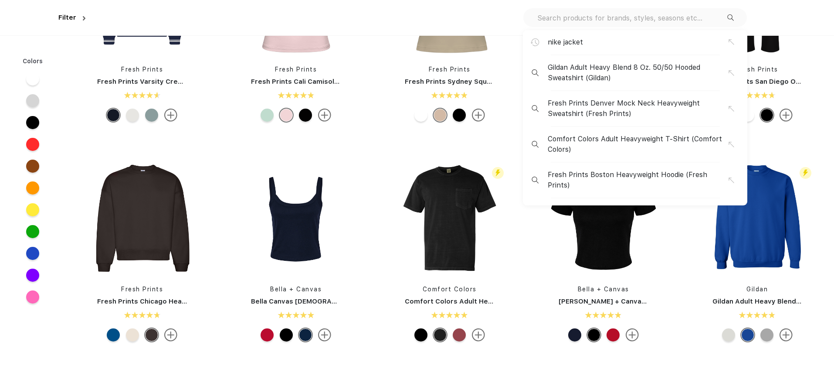
click at [567, 41] on span "nike jacket" at bounding box center [565, 42] width 35 height 10
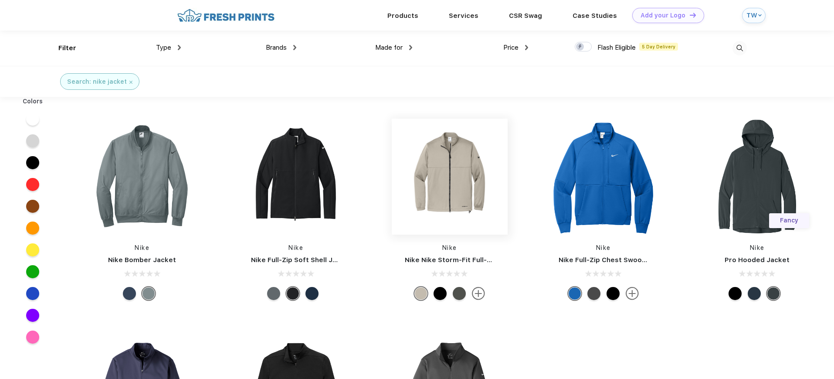
click at [462, 181] on img at bounding box center [450, 176] width 116 height 116
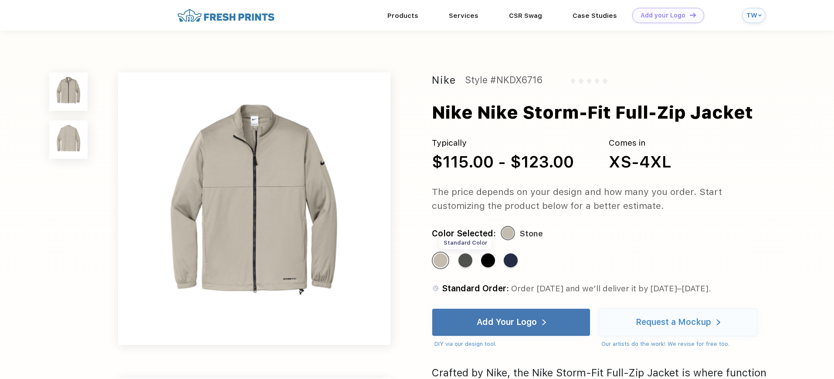
click at [462, 261] on div "Standard Color" at bounding box center [465, 260] width 14 height 14
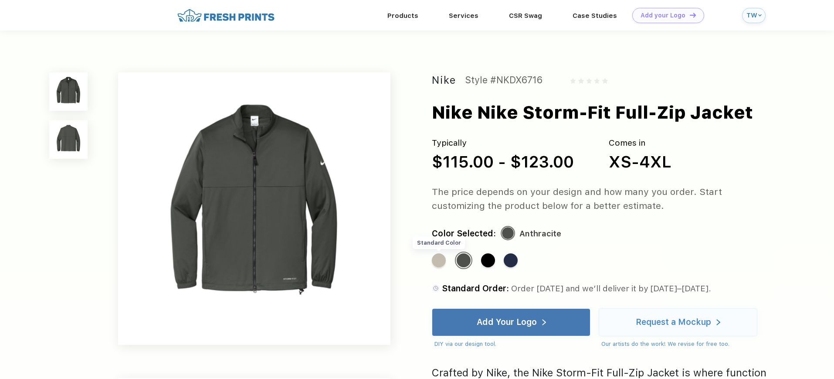
click at [441, 263] on div "Standard Color" at bounding box center [439, 260] width 14 height 14
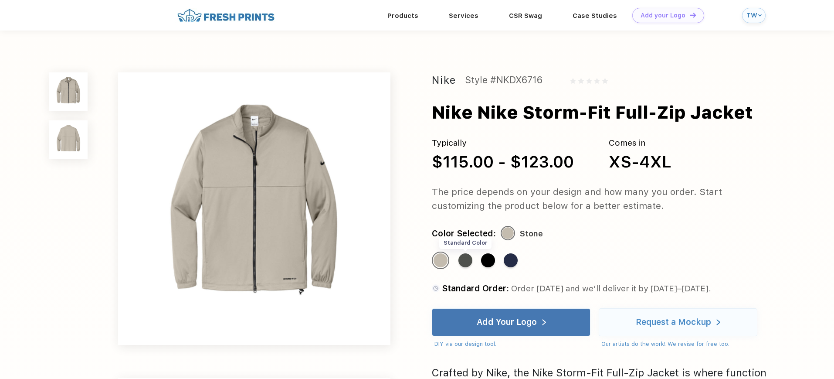
click at [461, 264] on div "Standard Color" at bounding box center [465, 260] width 14 height 14
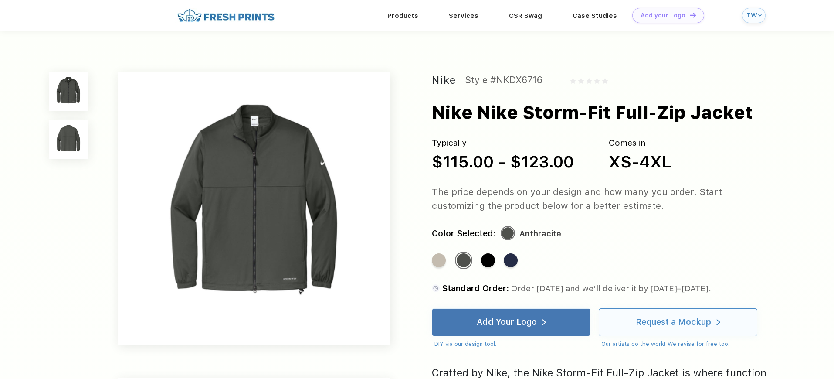
click at [659, 322] on div "Request a Mockup" at bounding box center [673, 322] width 75 height 9
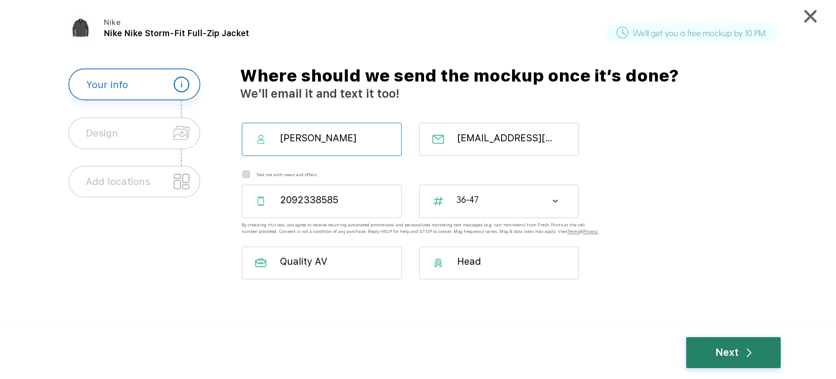
click at [724, 348] on div "Next" at bounding box center [734, 352] width 36 height 15
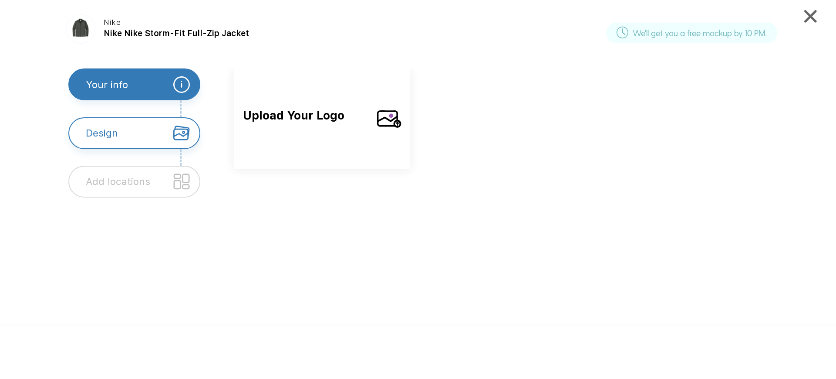
click at [284, 124] on span "Upload Your Logo" at bounding box center [306, 124] width 126 height 37
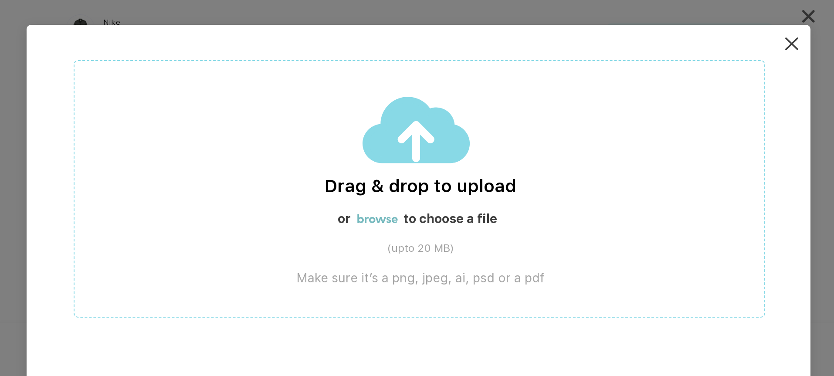
click at [383, 215] on label "browse" at bounding box center [377, 218] width 41 height 15
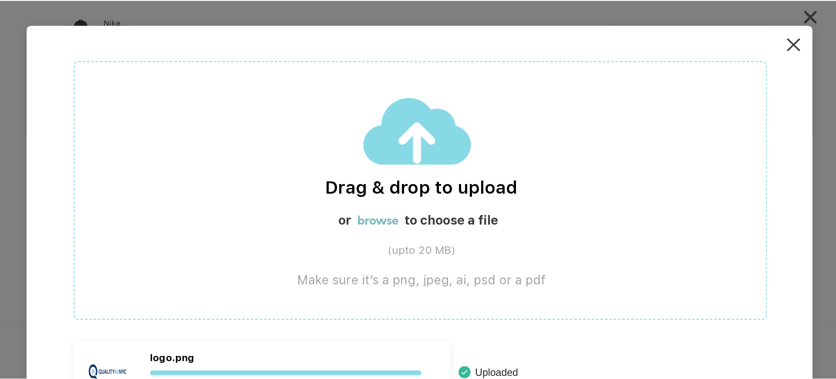
scroll to position [5, 0]
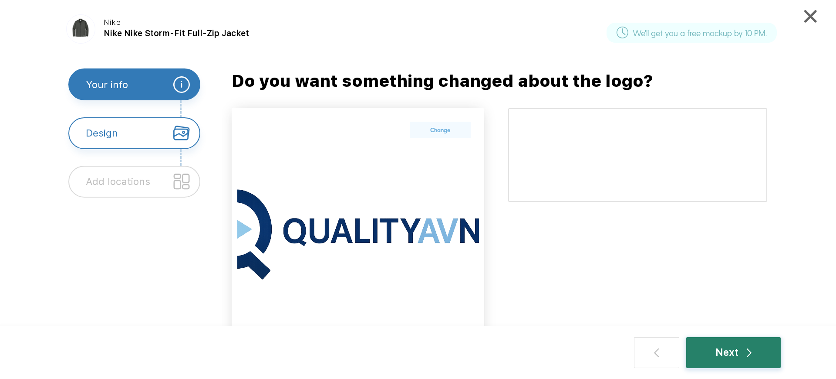
click at [732, 352] on div "Next" at bounding box center [734, 352] width 36 height 15
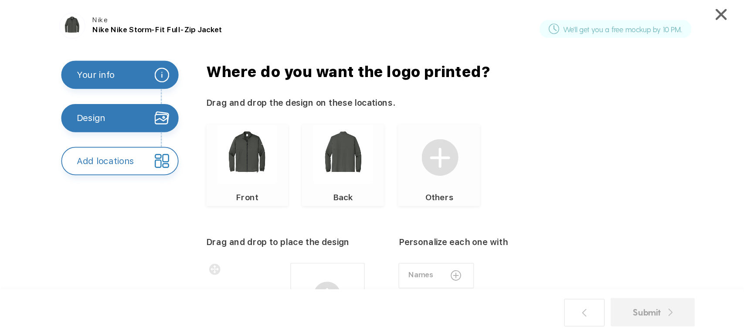
scroll to position [77, 0]
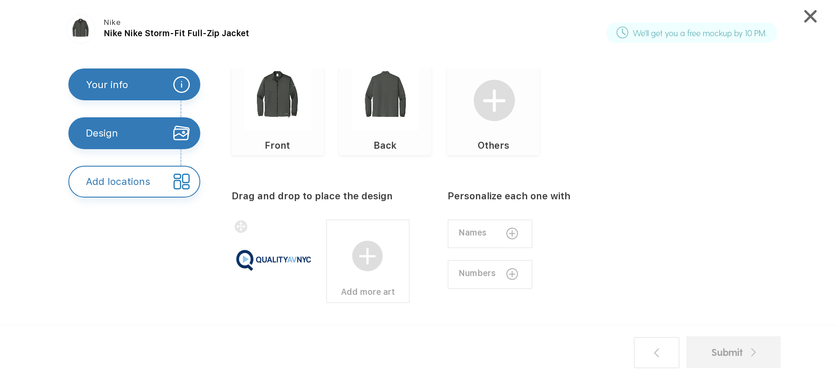
click at [258, 102] on img at bounding box center [277, 96] width 67 height 67
click at [285, 126] on img at bounding box center [277, 96] width 67 height 67
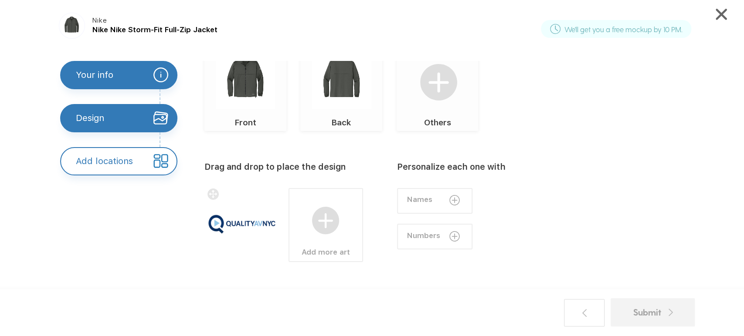
scroll to position [75, 0]
drag, startPoint x: 806, startPoint y: 1, endPoint x: 565, endPoint y: 149, distance: 283.0
click at [565, 149] on div "Drag and drop to place the design Add more art Personalize each one with Names …" at bounding box center [456, 228] width 504 height 193
click at [636, 311] on div "Submit" at bounding box center [653, 313] width 44 height 14
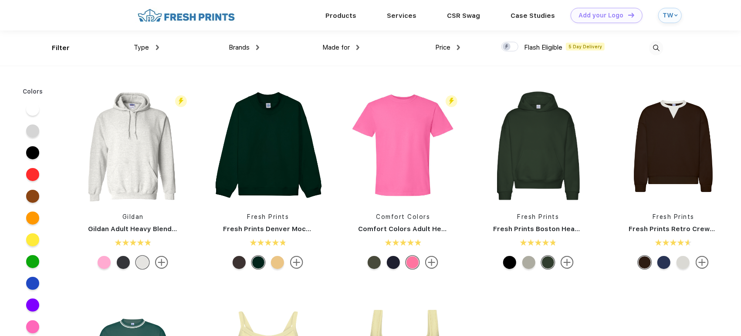
click at [659, 51] on img at bounding box center [656, 48] width 14 height 14
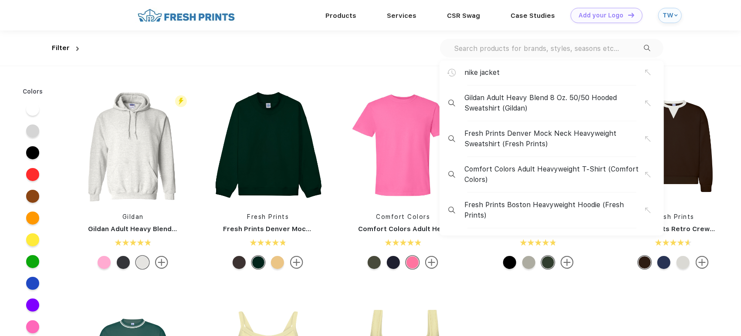
click at [498, 69] on span "nike jacket" at bounding box center [481, 73] width 35 height 10
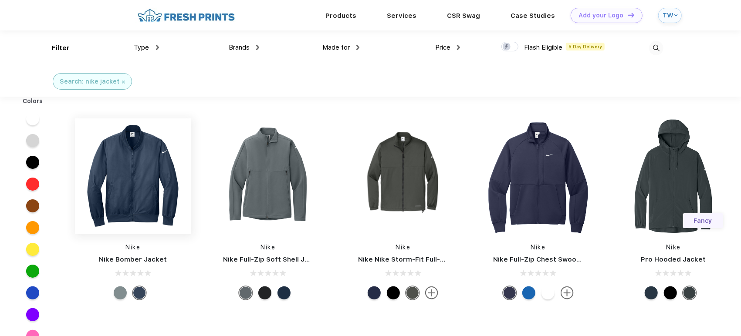
scroll to position [29, 0]
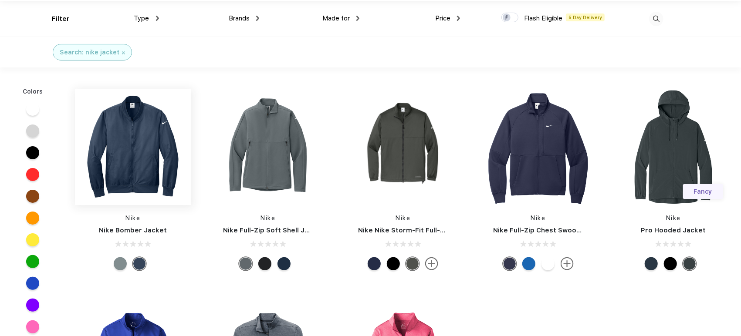
click at [139, 177] on img at bounding box center [133, 147] width 116 height 116
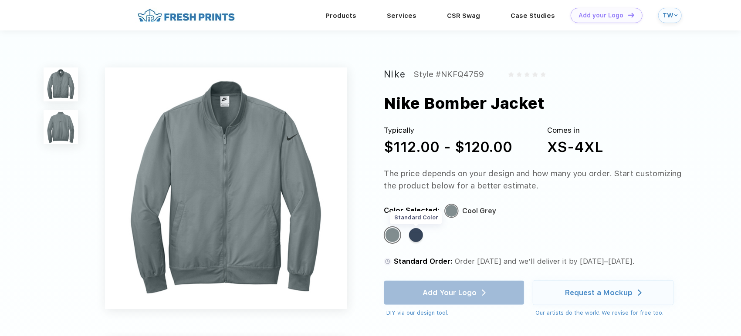
click at [415, 236] on div "Standard Color" at bounding box center [416, 235] width 14 height 14
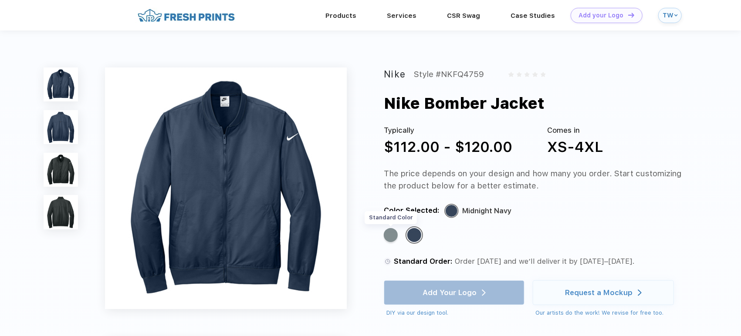
click at [391, 240] on div "Standard Color" at bounding box center [391, 235] width 14 height 14
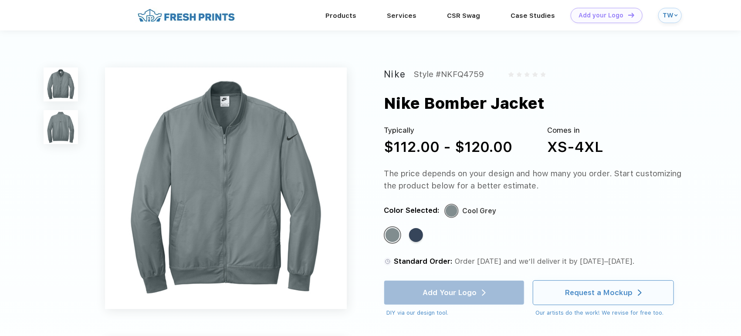
click at [583, 293] on div "Request a Mockup" at bounding box center [599, 292] width 68 height 9
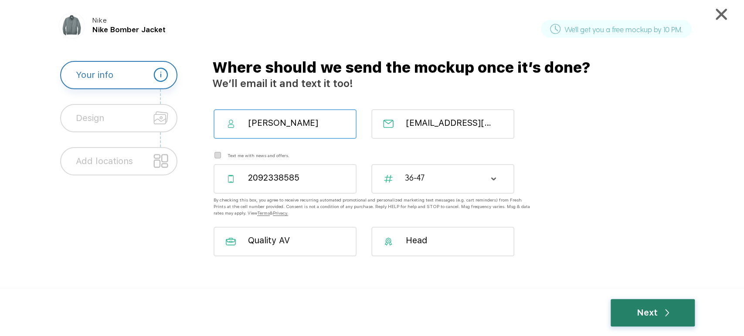
click at [645, 311] on div "Next" at bounding box center [652, 313] width 33 height 14
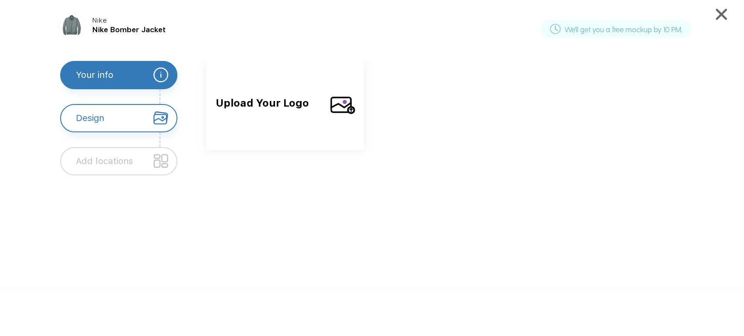
click at [259, 112] on span "Upload Your Logo" at bounding box center [269, 112] width 107 height 34
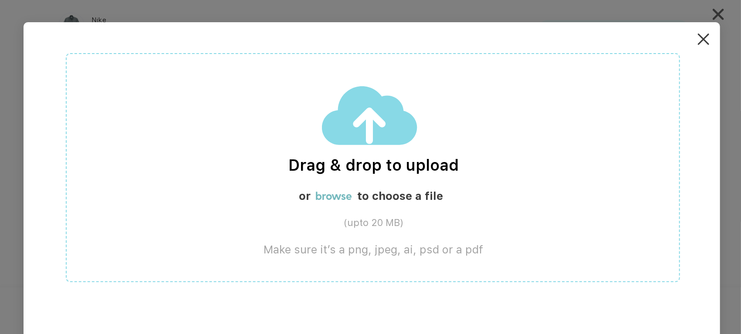
click at [342, 194] on label "browse" at bounding box center [334, 196] width 37 height 14
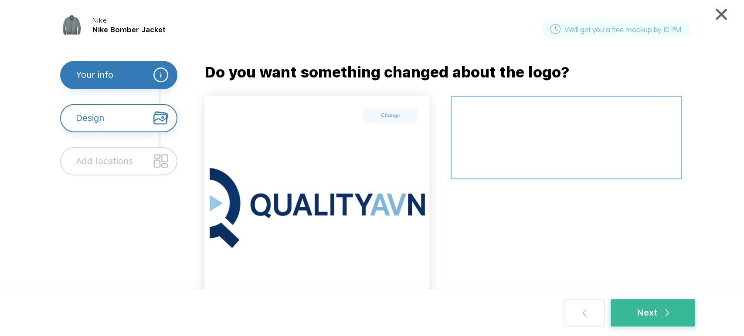
click at [553, 152] on textarea at bounding box center [565, 137] width 230 height 83
type textarea "white chest area"
click at [666, 328] on div "Next" at bounding box center [372, 312] width 744 height 47
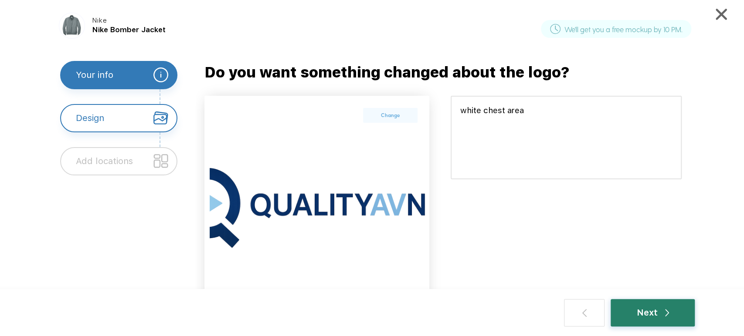
click at [663, 315] on div "Next" at bounding box center [652, 313] width 33 height 14
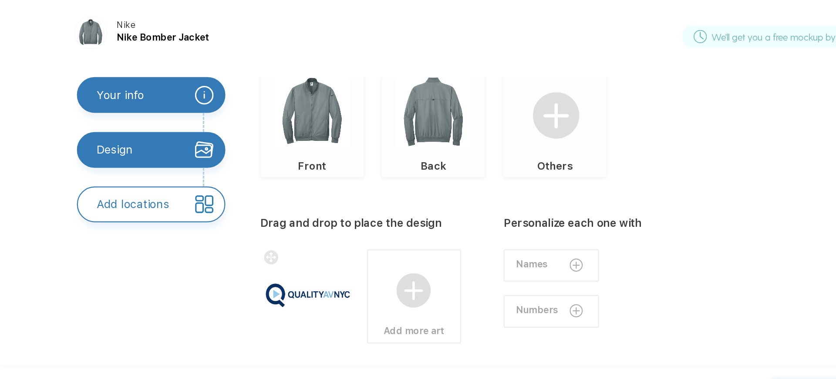
scroll to position [75, 0]
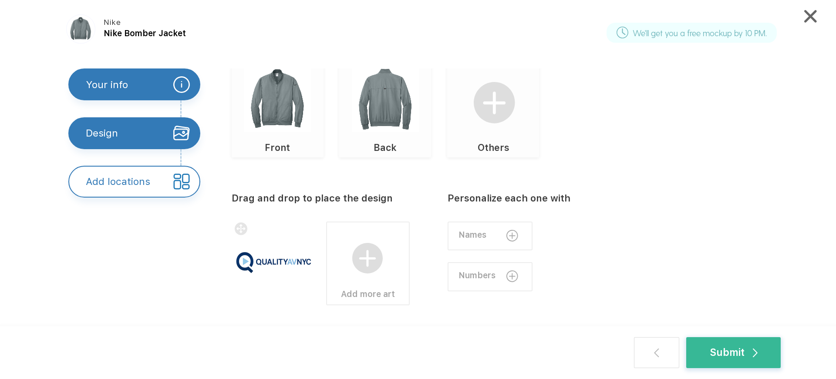
drag, startPoint x: 711, startPoint y: 9, endPoint x: 571, endPoint y: 169, distance: 212.3
click at [571, 169] on div "Drag and drop to place the design Add more art Personalize each one with Names …" at bounding box center [515, 261] width 567 height 209
click at [713, 336] on div "Submit" at bounding box center [734, 352] width 48 height 15
